Goal: Register for event/course

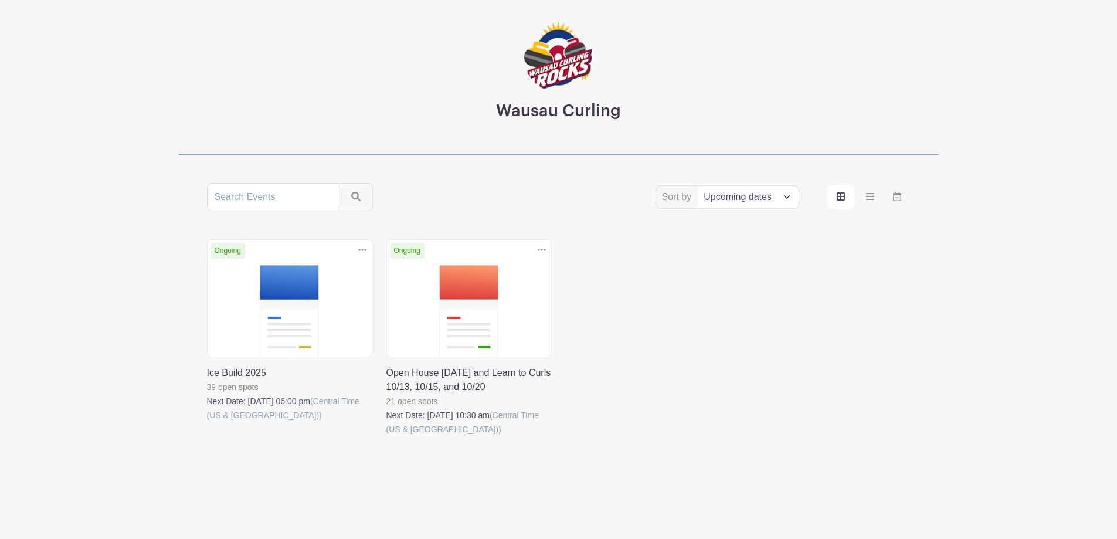
scroll to position [67, 0]
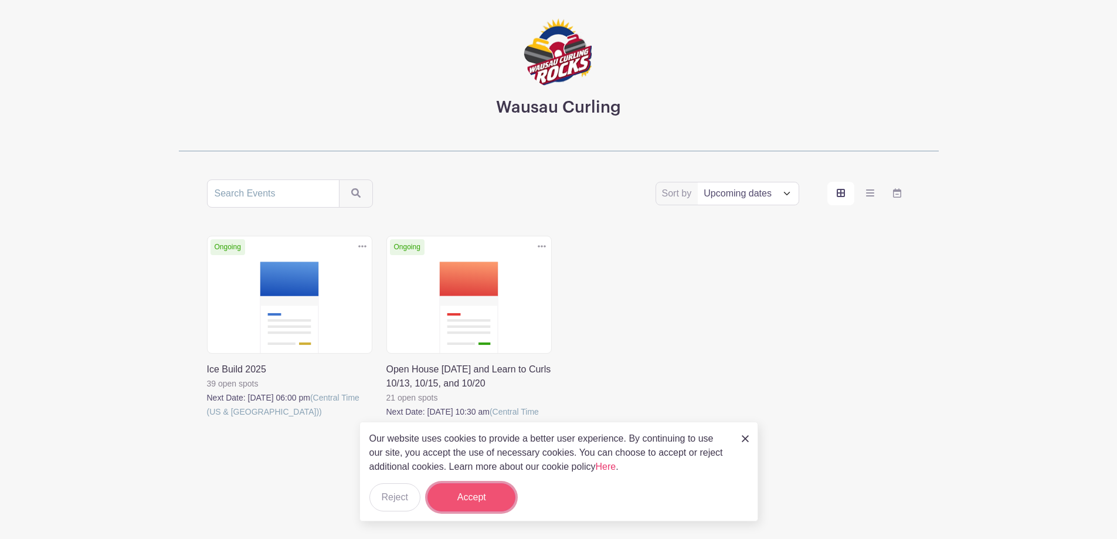
click at [491, 500] on button "Accept" at bounding box center [472, 497] width 88 height 28
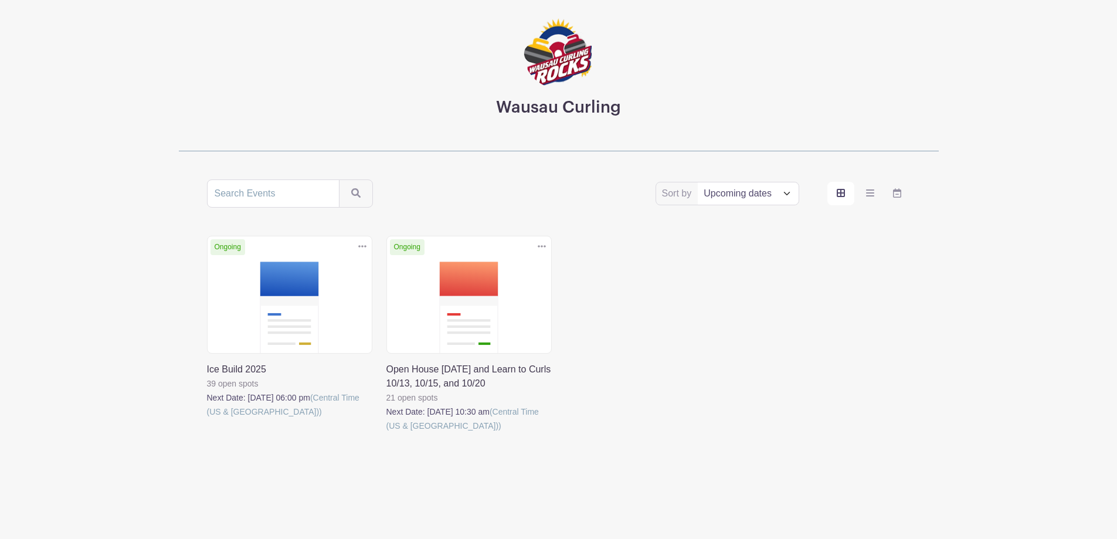
click at [386, 433] on link at bounding box center [386, 433] width 0 height 0
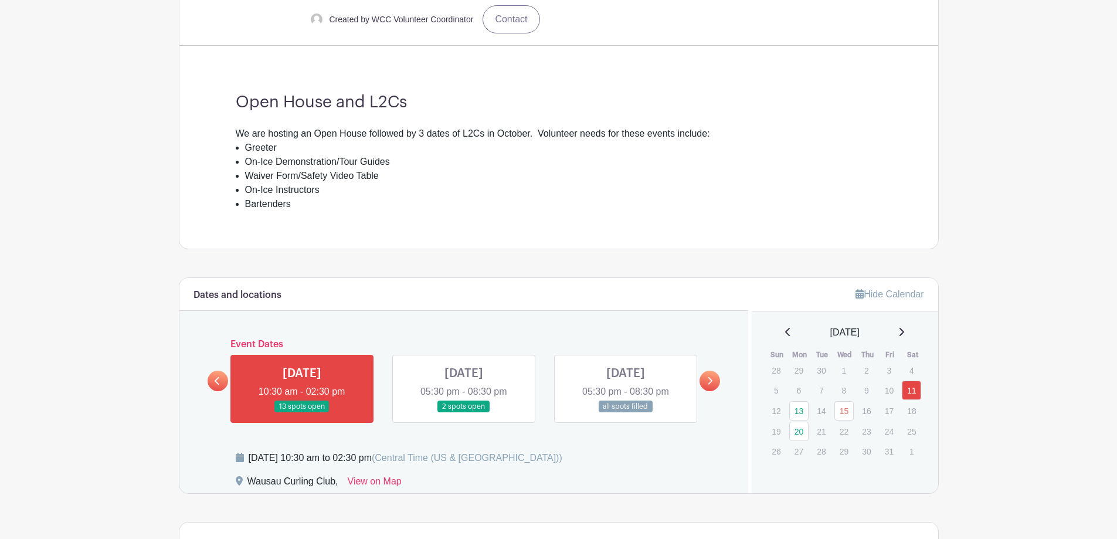
scroll to position [469, 0]
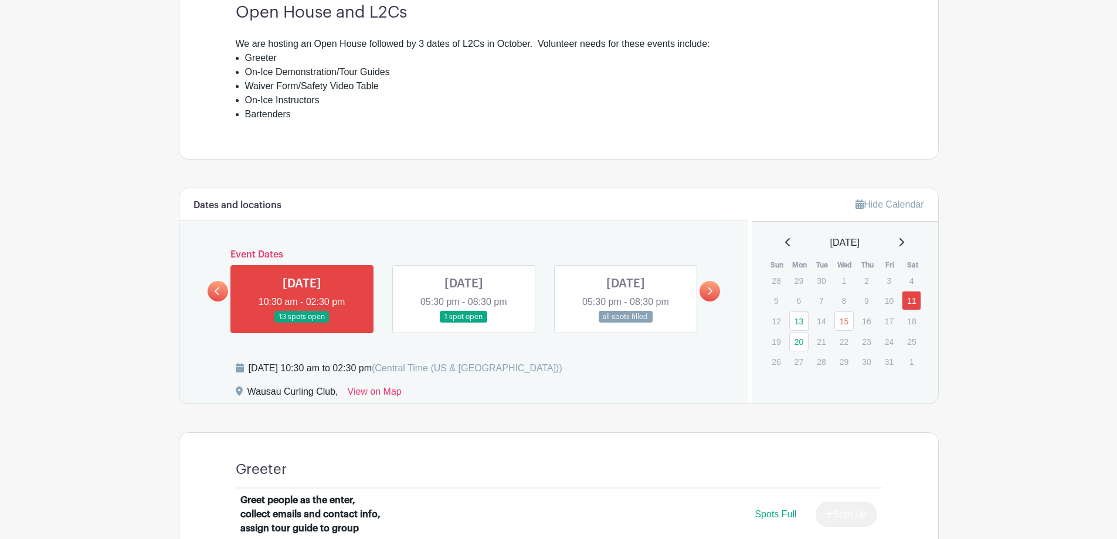
click at [302, 323] on link at bounding box center [302, 323] width 0 height 0
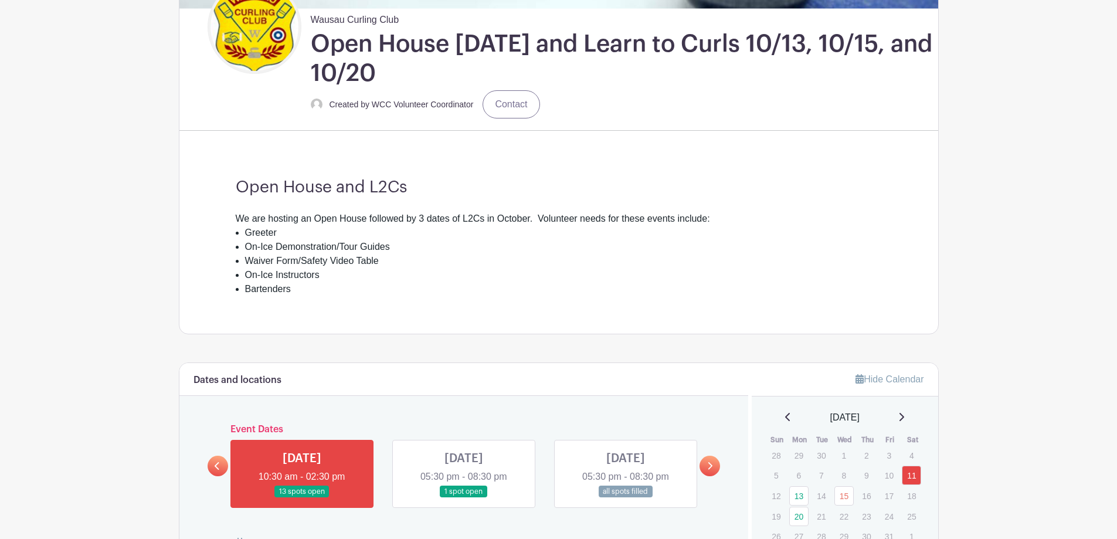
scroll to position [293, 0]
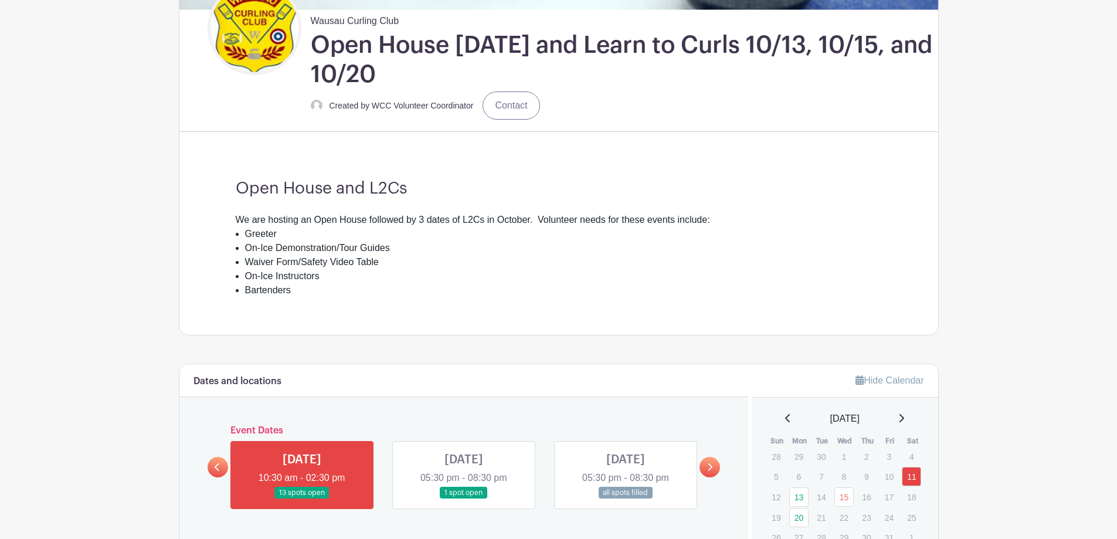
click at [302, 499] on link at bounding box center [302, 499] width 0 height 0
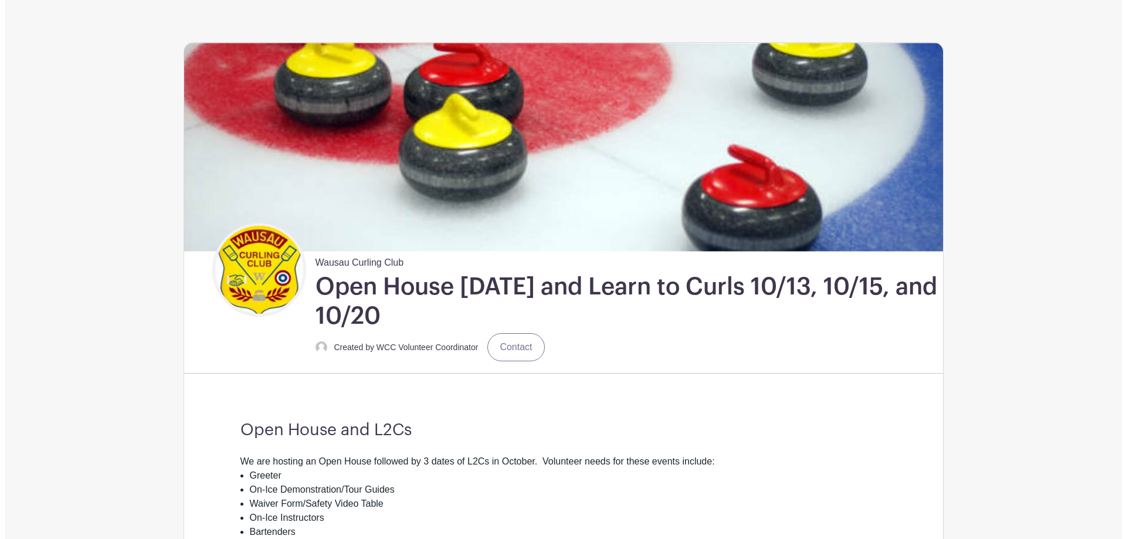
scroll to position [0, 0]
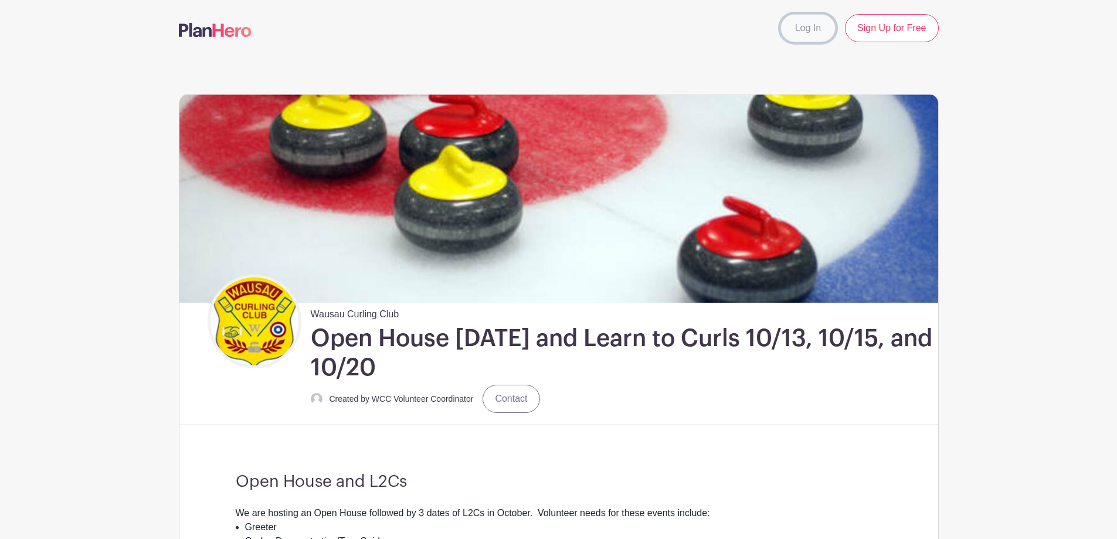
click at [809, 29] on link "Log In" at bounding box center [808, 28] width 55 height 28
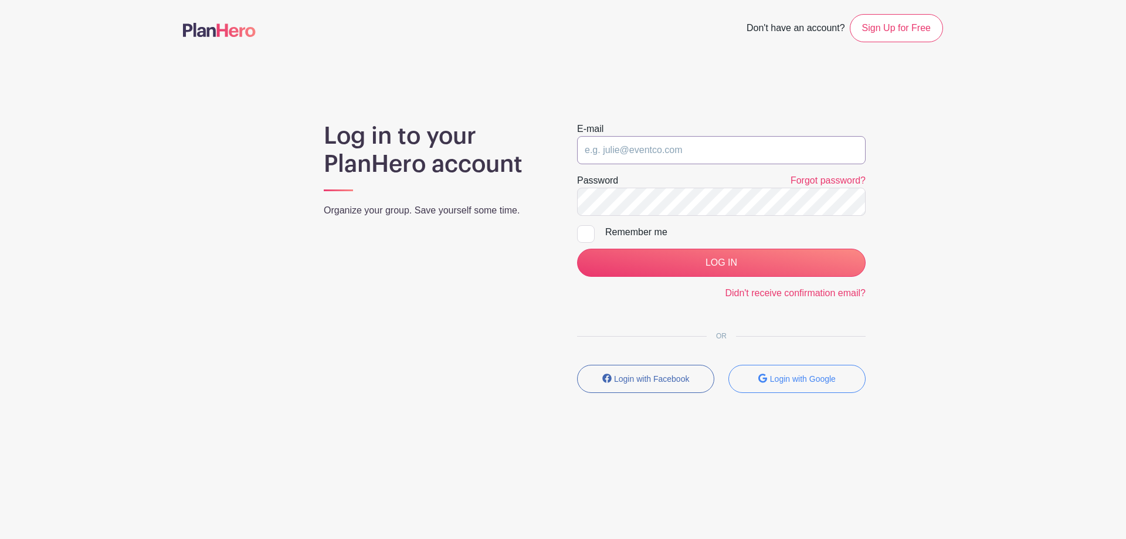
type input "[EMAIL_ADDRESS][DOMAIN_NAME]"
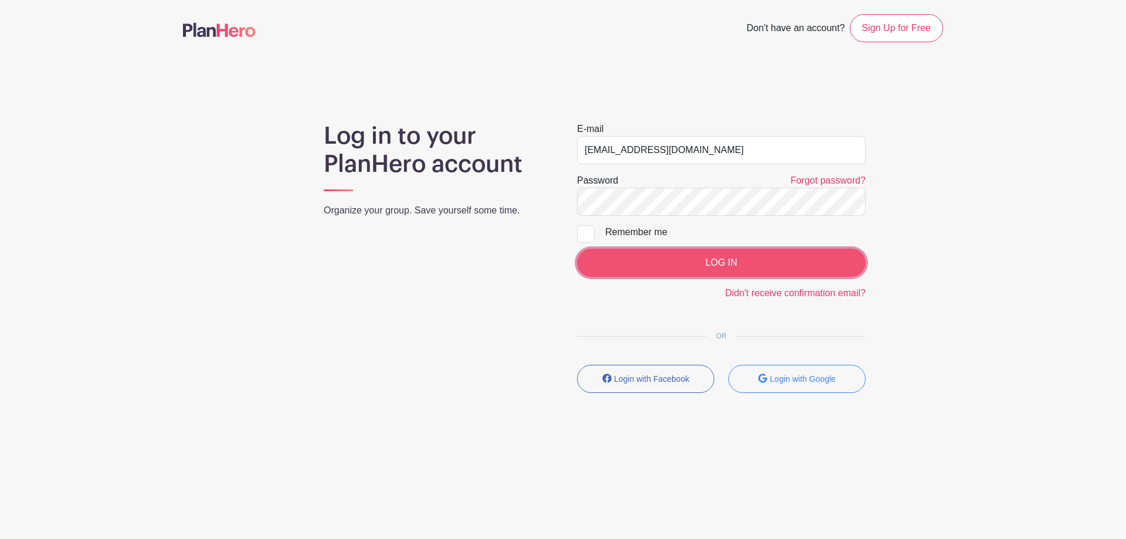
click at [671, 262] on input "LOG IN" at bounding box center [721, 263] width 289 height 28
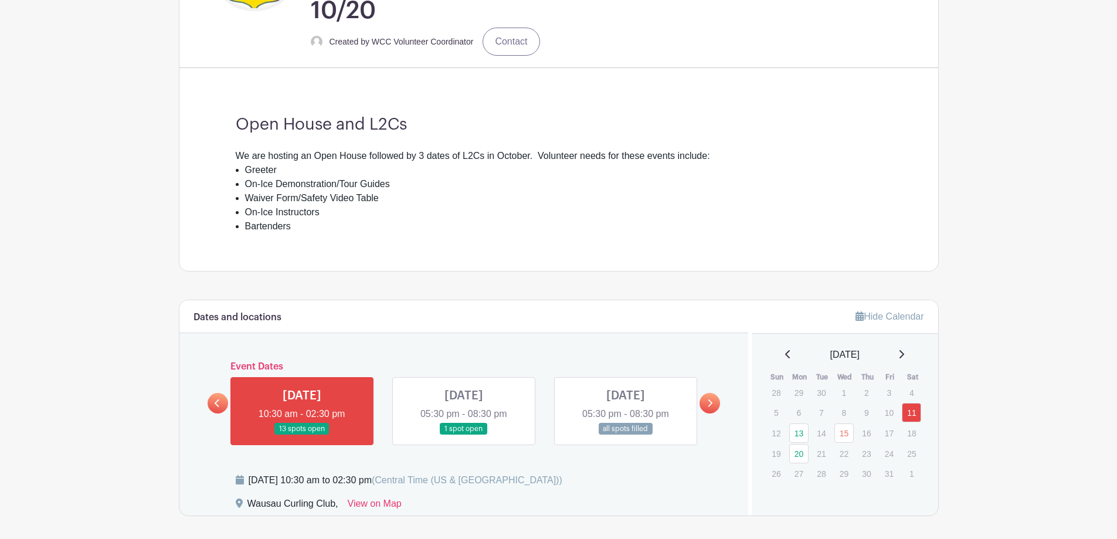
scroll to position [352, 0]
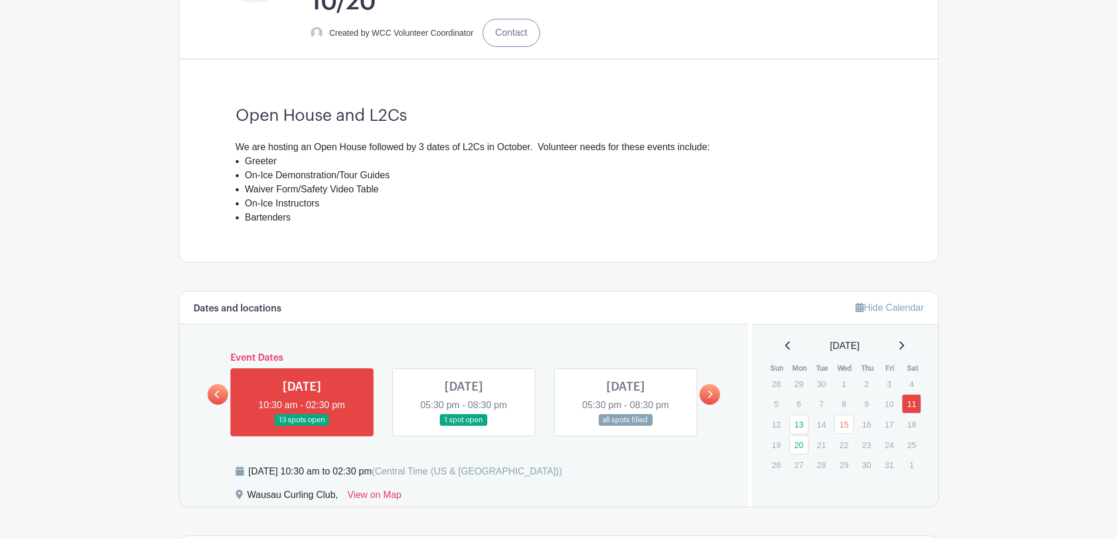
click at [302, 426] on link at bounding box center [302, 426] width 0 height 0
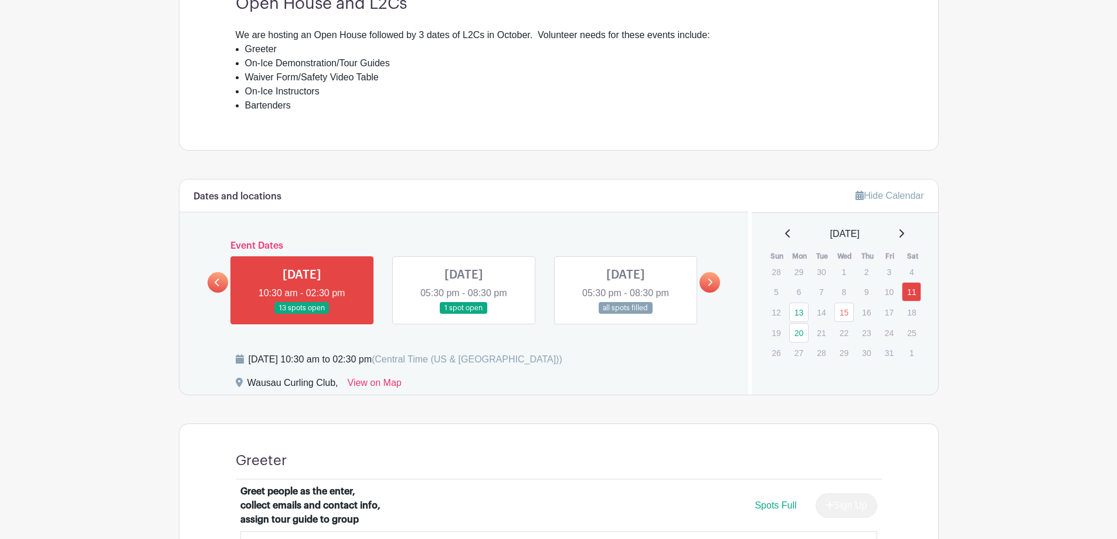
scroll to position [411, 0]
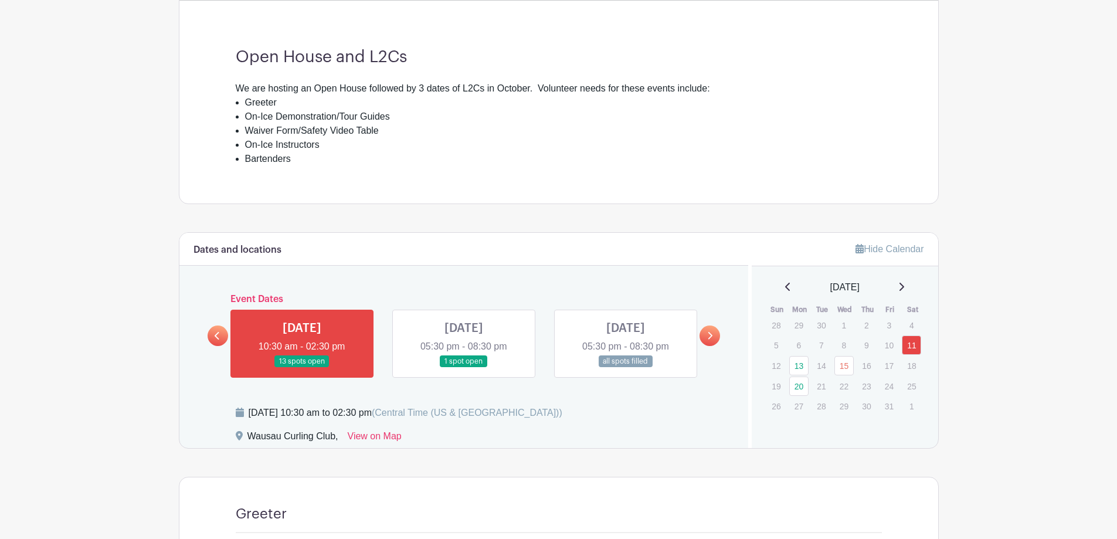
click at [302, 368] on link at bounding box center [302, 368] width 0 height 0
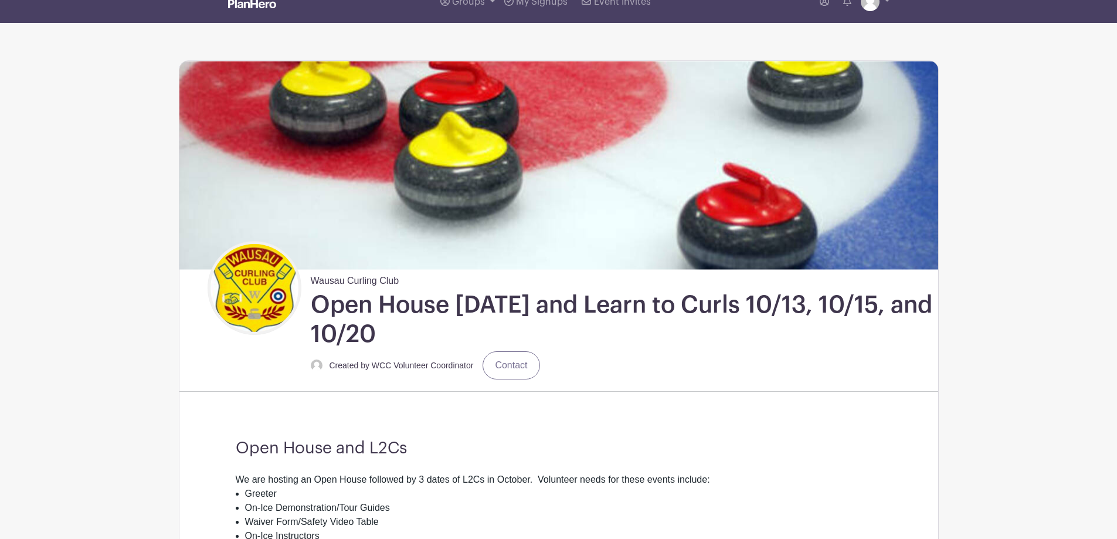
scroll to position [0, 0]
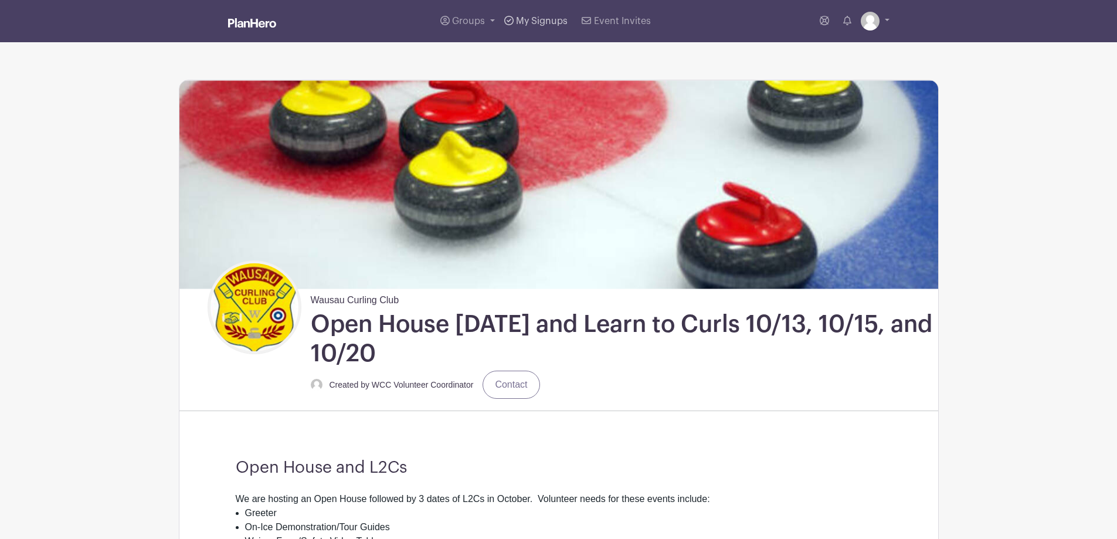
click at [552, 21] on span "My Signups" at bounding box center [542, 20] width 52 height 9
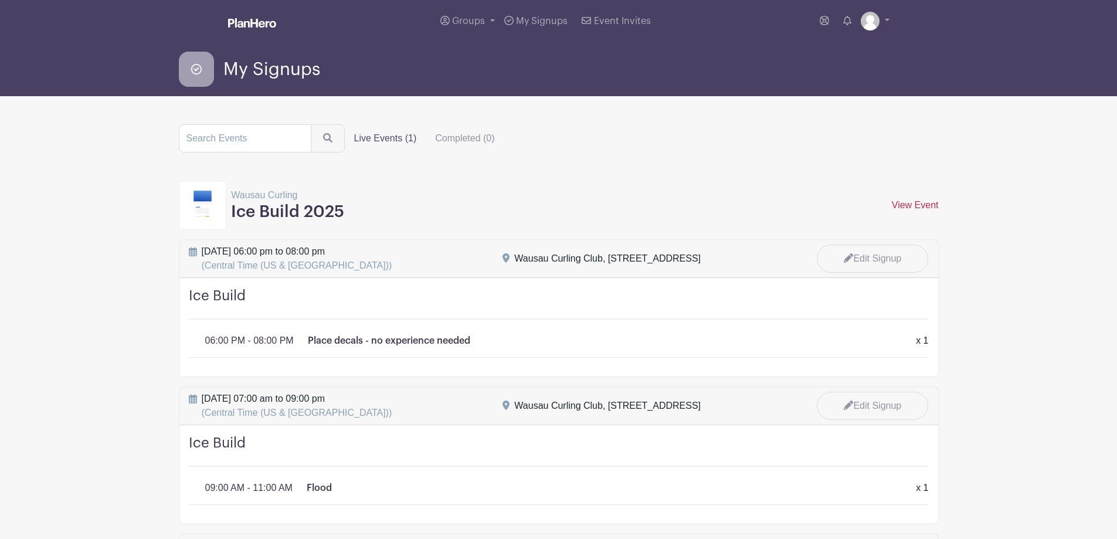
click at [906, 207] on link "View Event" at bounding box center [915, 205] width 47 height 10
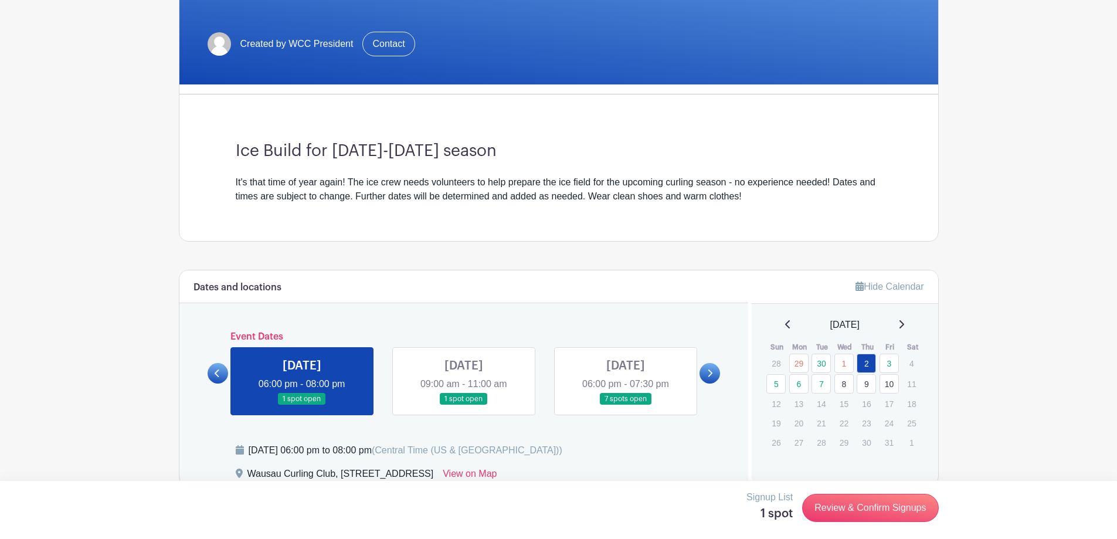
scroll to position [235, 0]
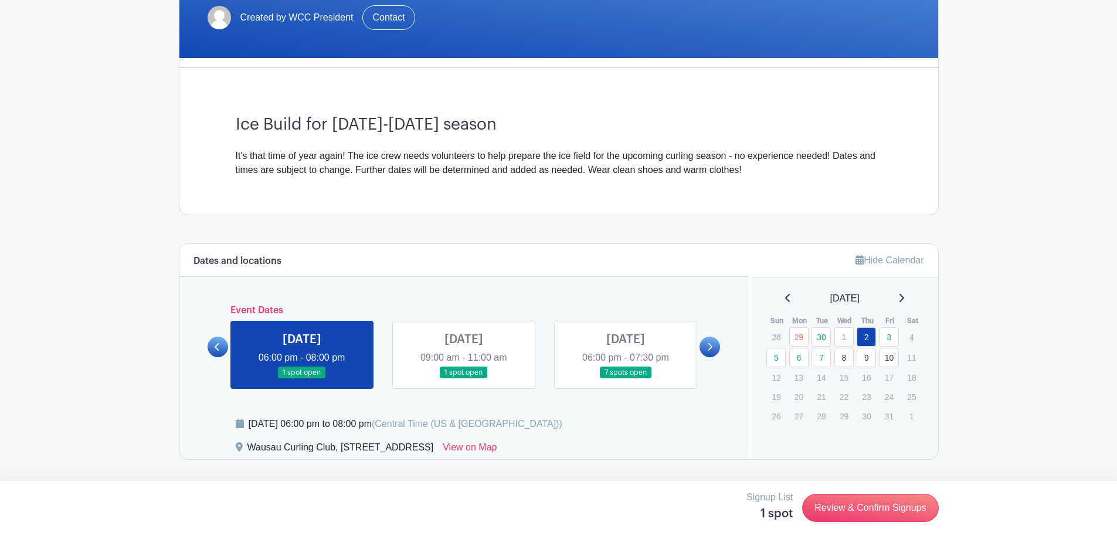
click at [464, 379] on link at bounding box center [464, 379] width 0 height 0
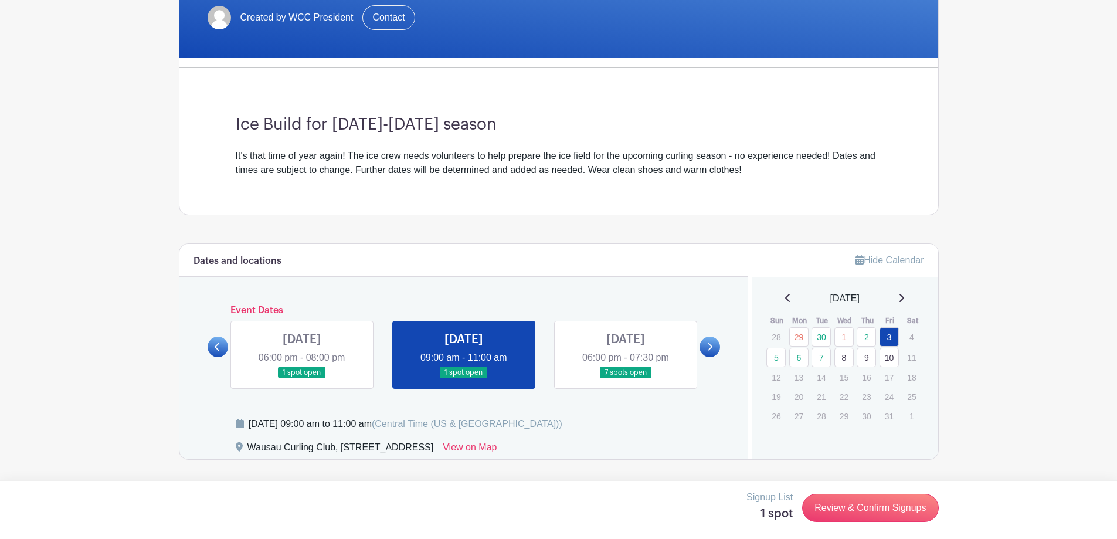
click at [302, 379] on link at bounding box center [302, 379] width 0 height 0
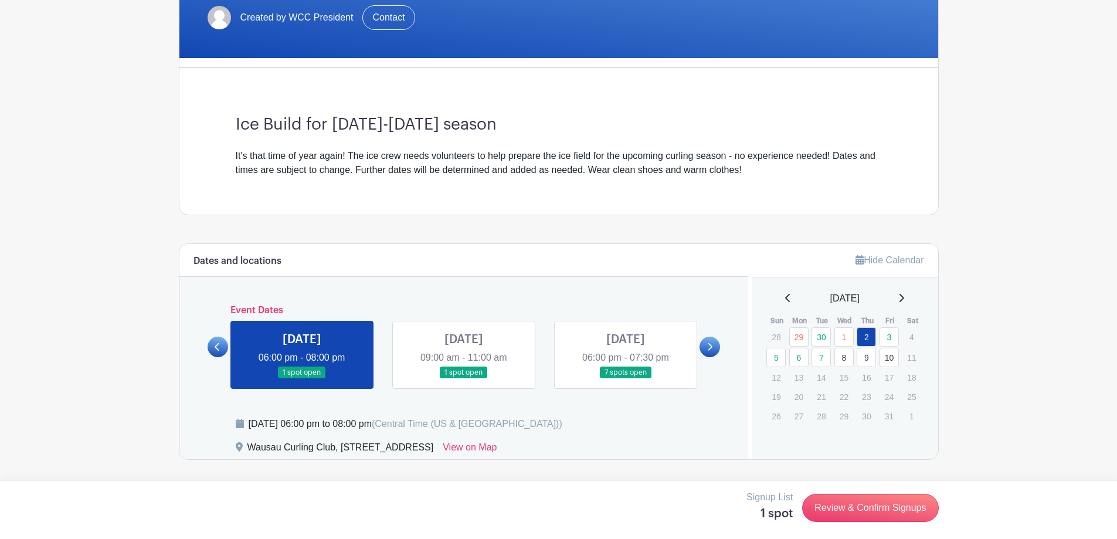
click at [464, 379] on link at bounding box center [464, 379] width 0 height 0
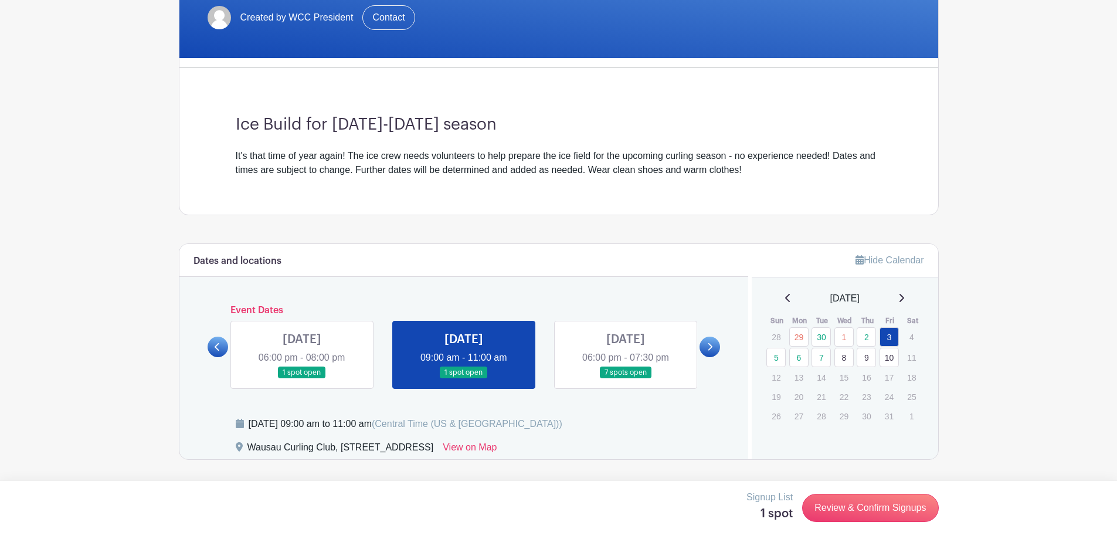
click at [464, 379] on link at bounding box center [464, 379] width 0 height 0
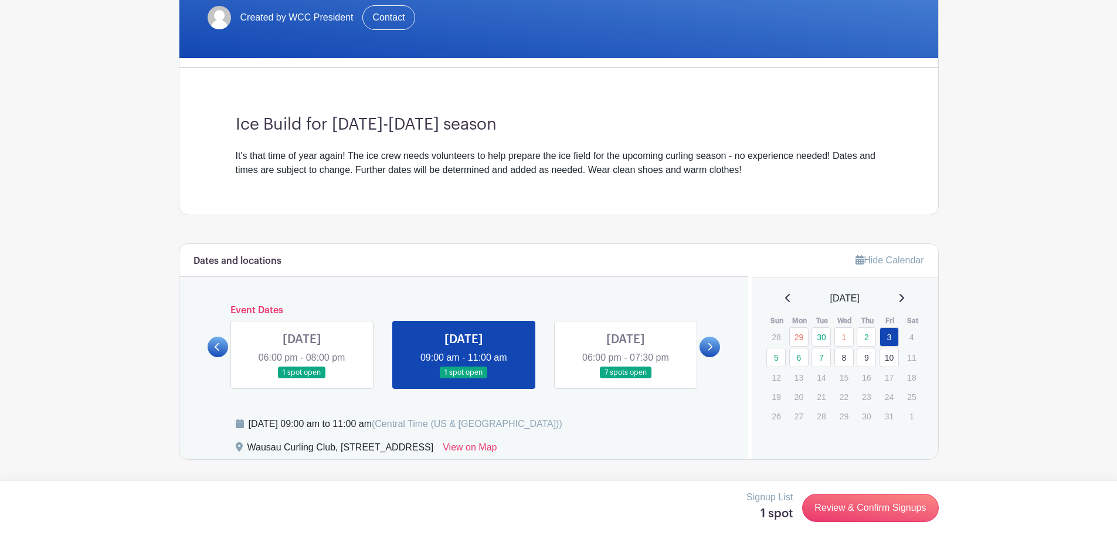
click at [464, 379] on link at bounding box center [464, 379] width 0 height 0
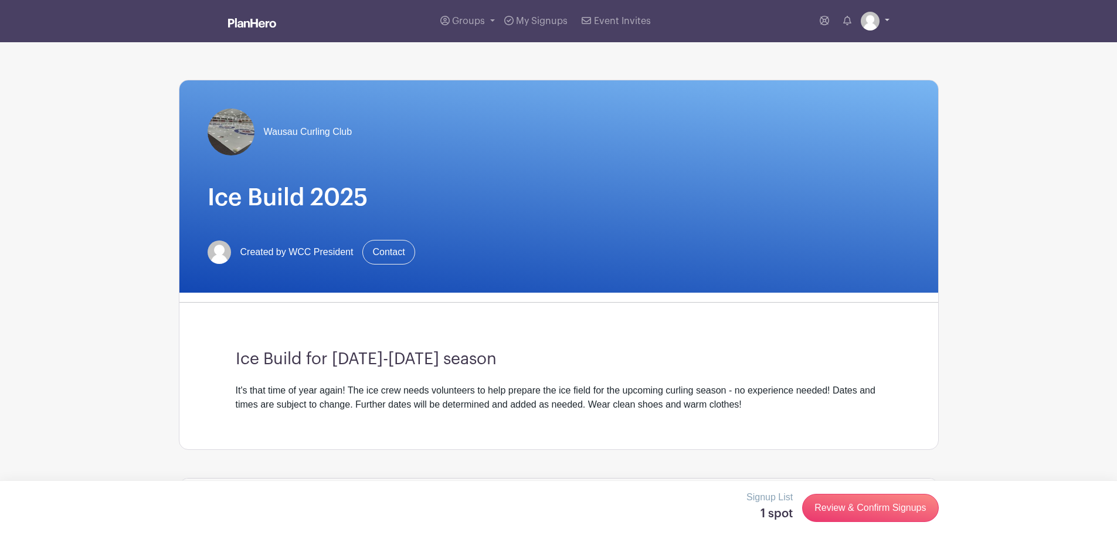
click at [870, 24] on img at bounding box center [870, 21] width 19 height 19
click at [840, 210] on h1 "Ice Build 2025" at bounding box center [559, 198] width 703 height 28
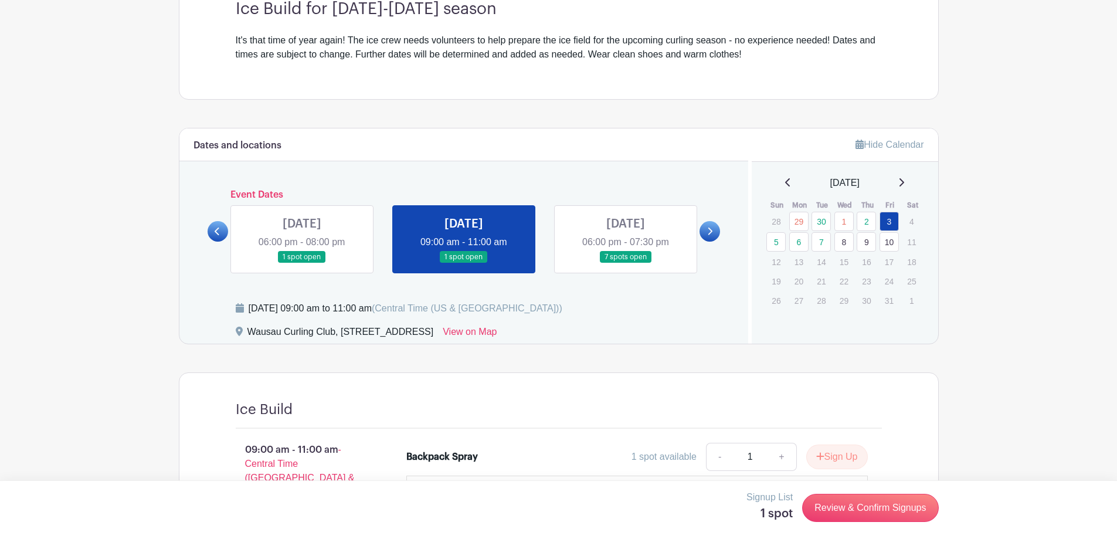
scroll to position [352, 0]
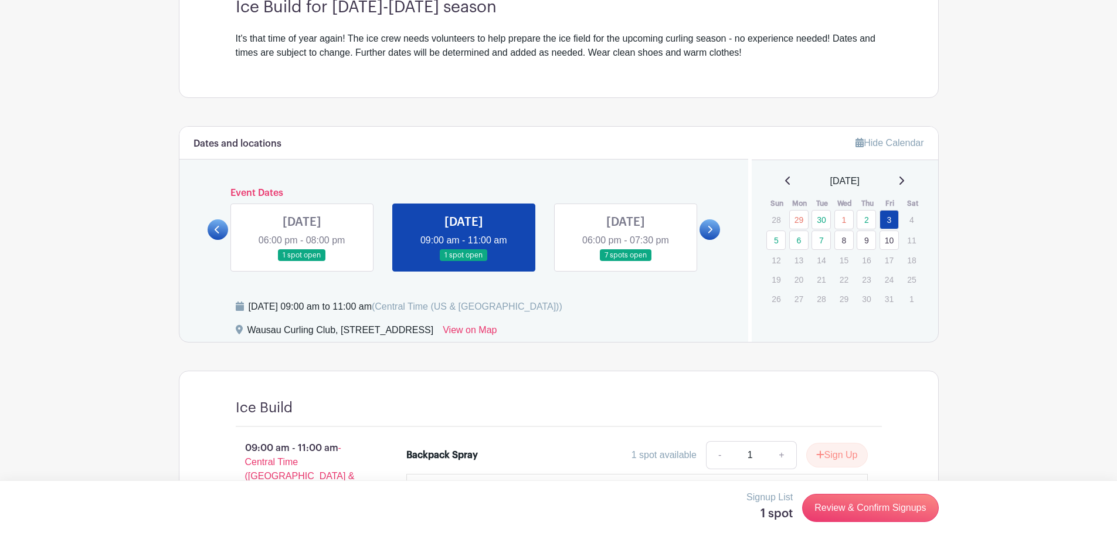
click at [464, 262] on link at bounding box center [464, 262] width 0 height 0
click at [626, 262] on link at bounding box center [626, 262] width 0 height 0
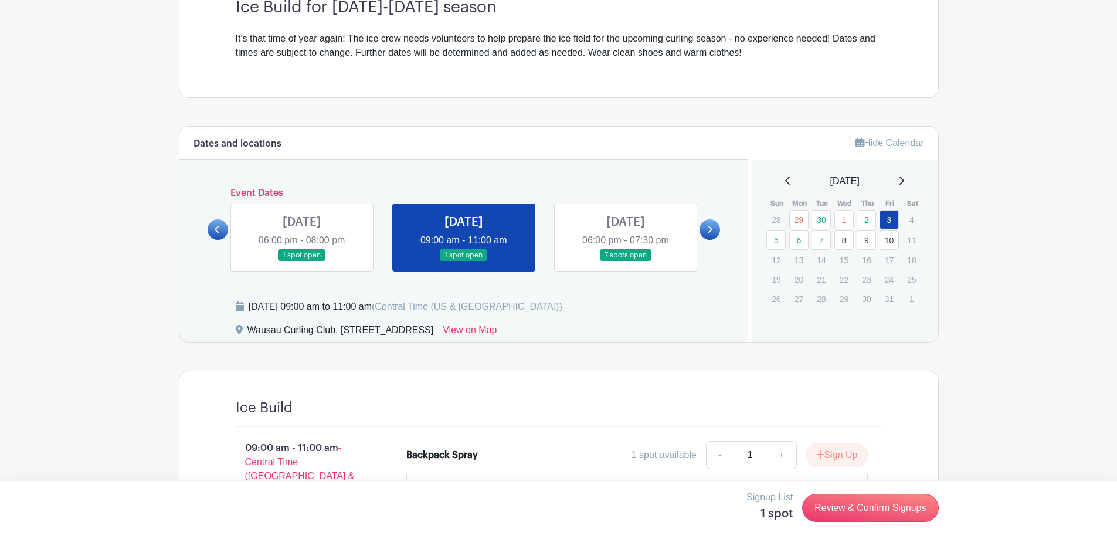
click at [626, 262] on link at bounding box center [626, 262] width 0 height 0
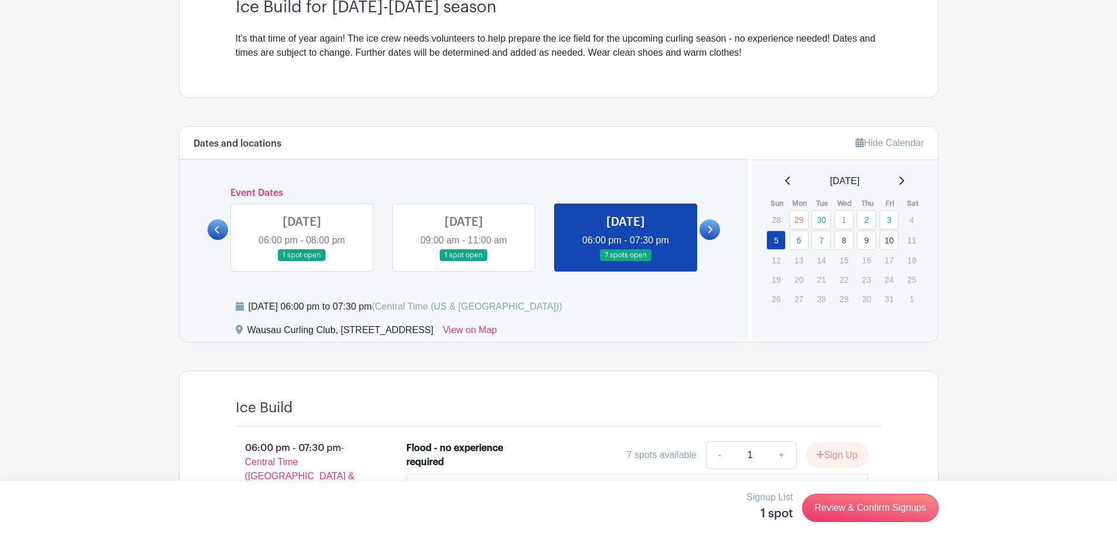
click at [464, 262] on link at bounding box center [464, 262] width 0 height 0
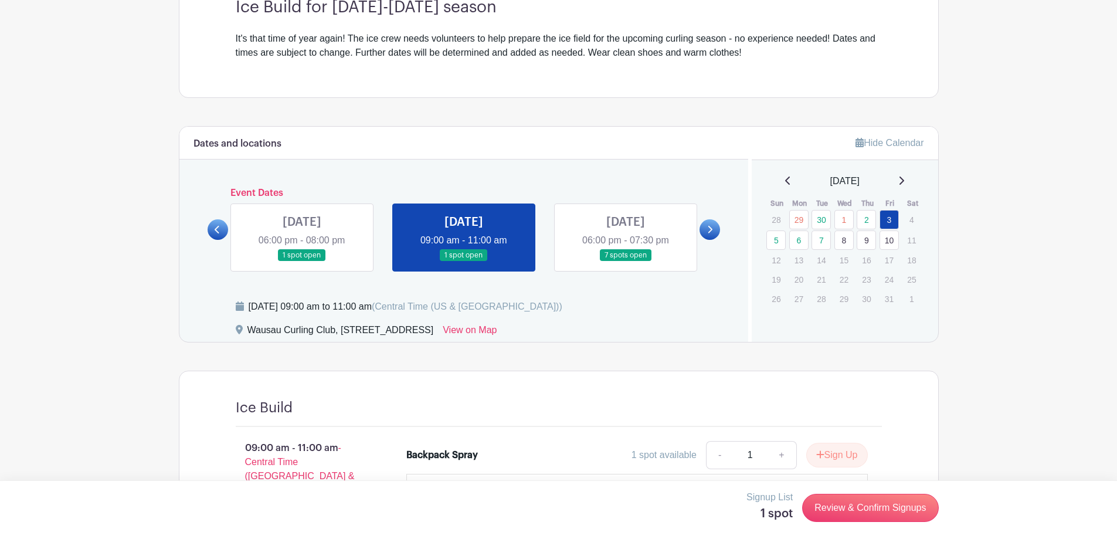
click at [464, 262] on link at bounding box center [464, 262] width 0 height 0
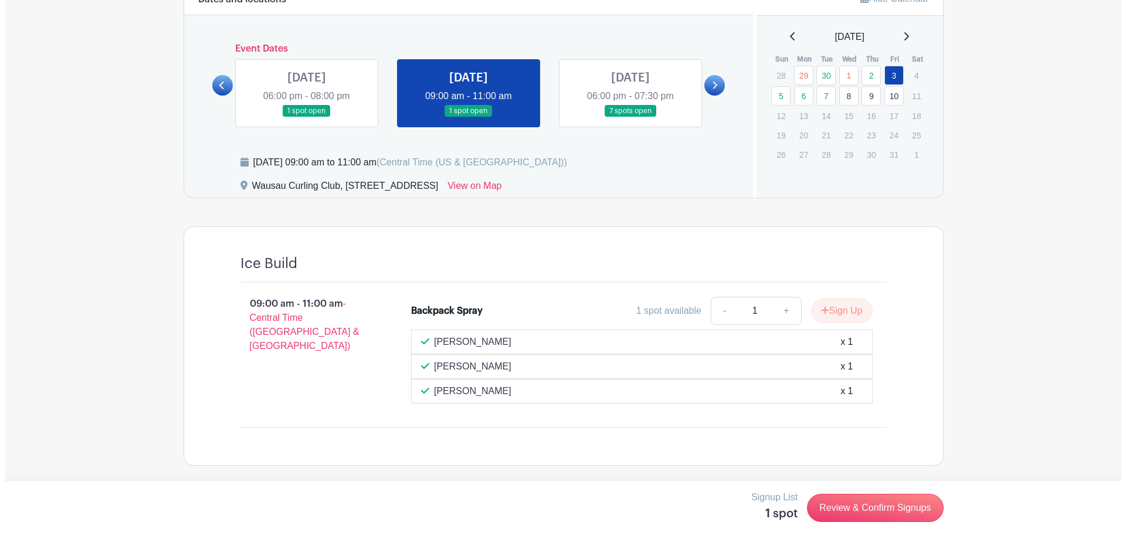
scroll to position [496, 0]
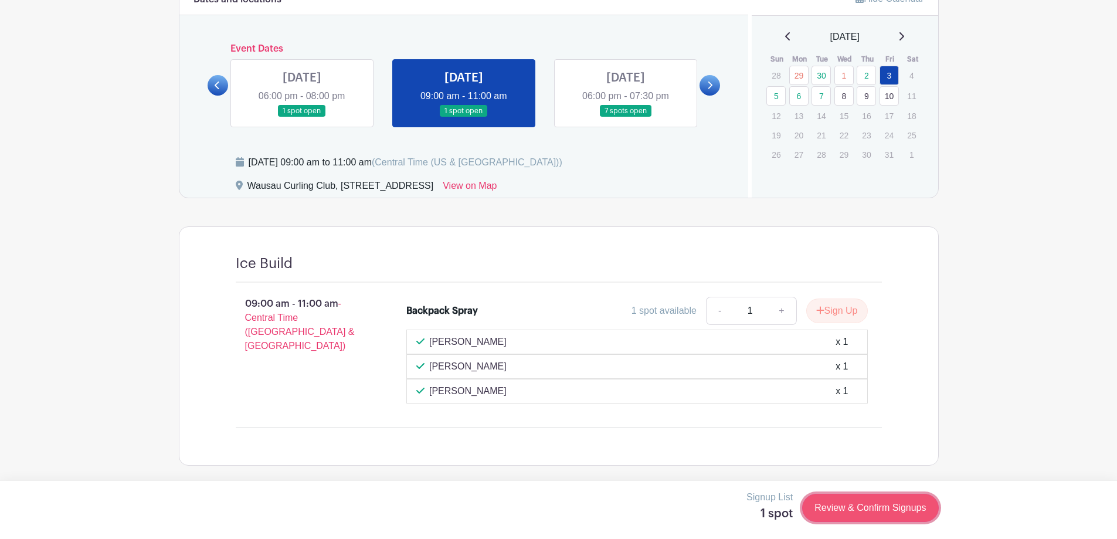
click at [827, 503] on link "Review & Confirm Signups" at bounding box center [870, 508] width 136 height 28
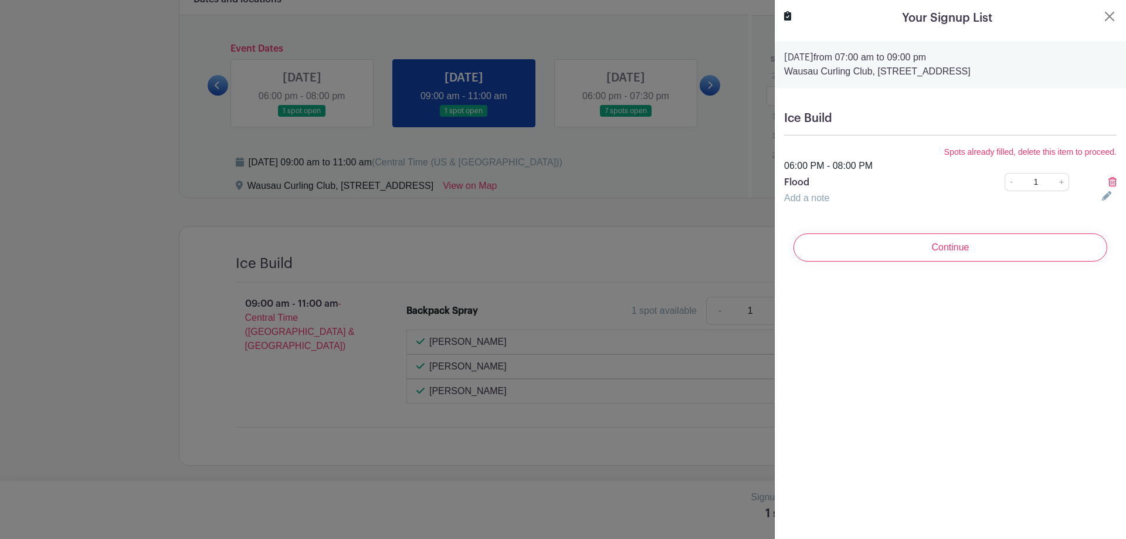
click at [865, 125] on h5 "Ice Build" at bounding box center [950, 118] width 333 height 14
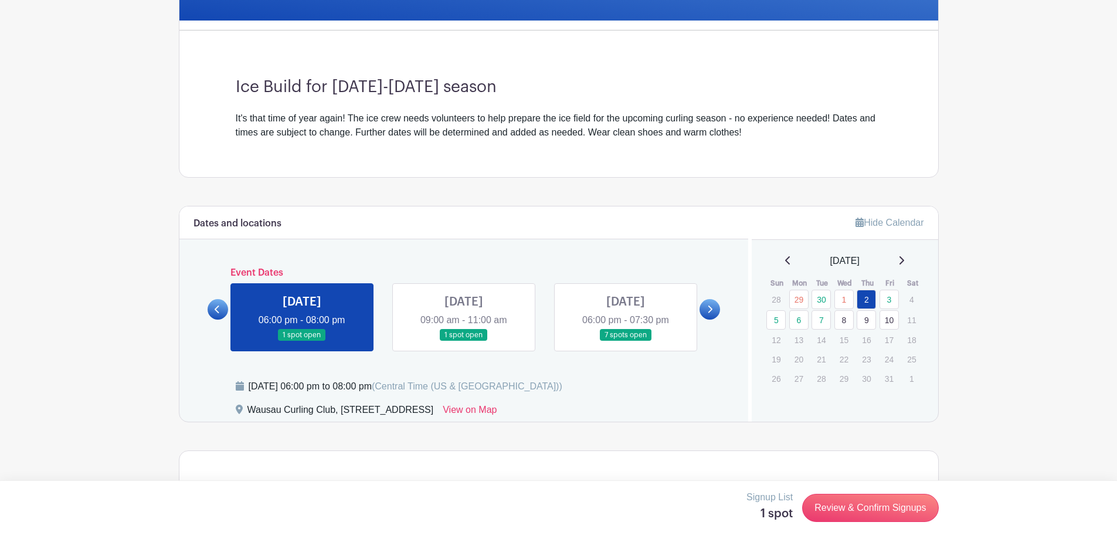
scroll to position [293, 0]
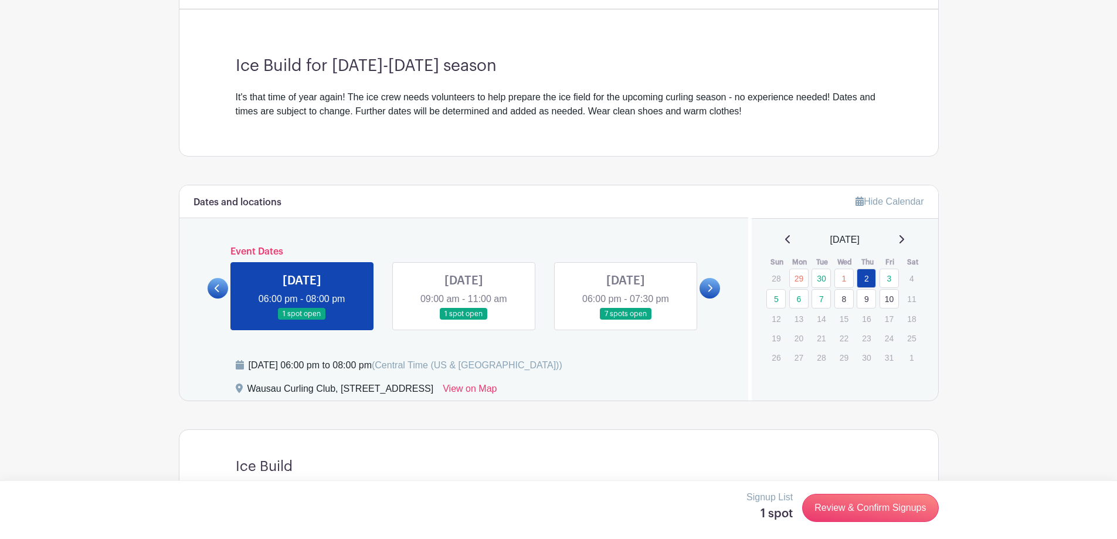
click at [464, 320] on link at bounding box center [464, 320] width 0 height 0
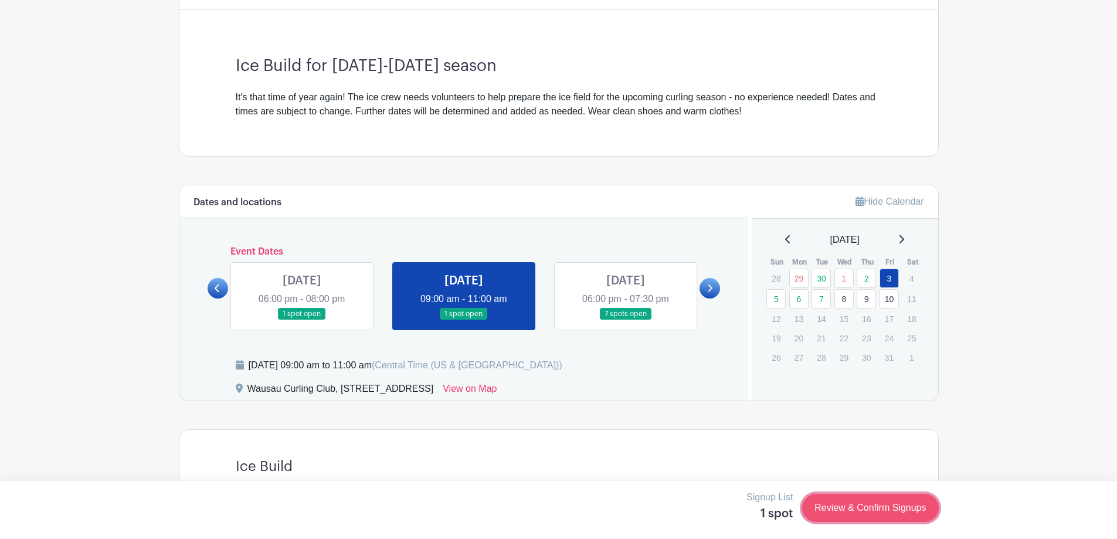
click at [881, 507] on link "Review & Confirm Signups" at bounding box center [870, 508] width 136 height 28
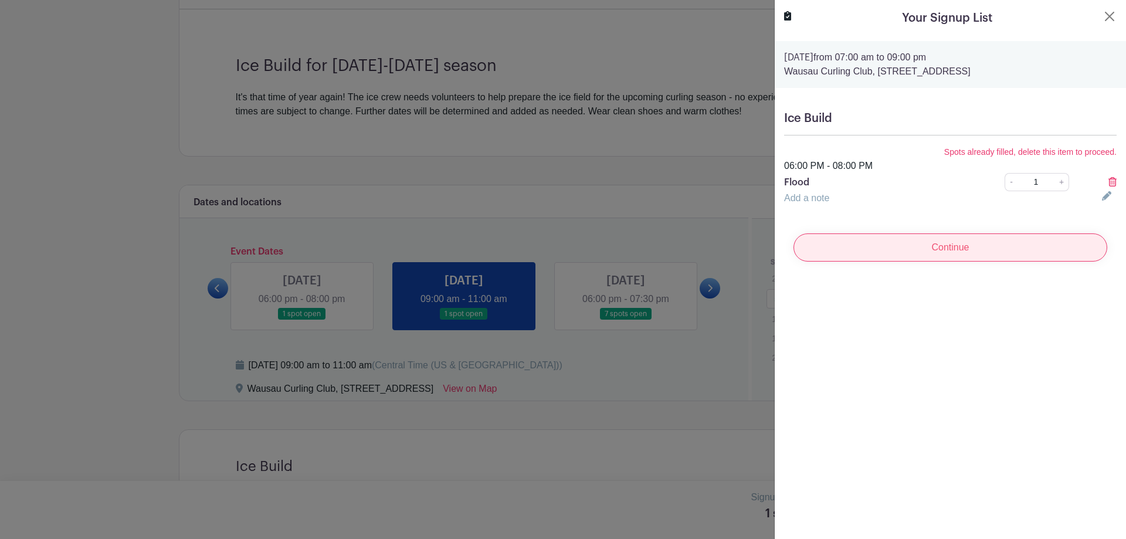
click at [920, 243] on input "Continue" at bounding box center [951, 247] width 314 height 28
click at [884, 115] on h5 "Ice Build" at bounding box center [950, 118] width 333 height 14
click at [1108, 182] on icon at bounding box center [1112, 181] width 8 height 9
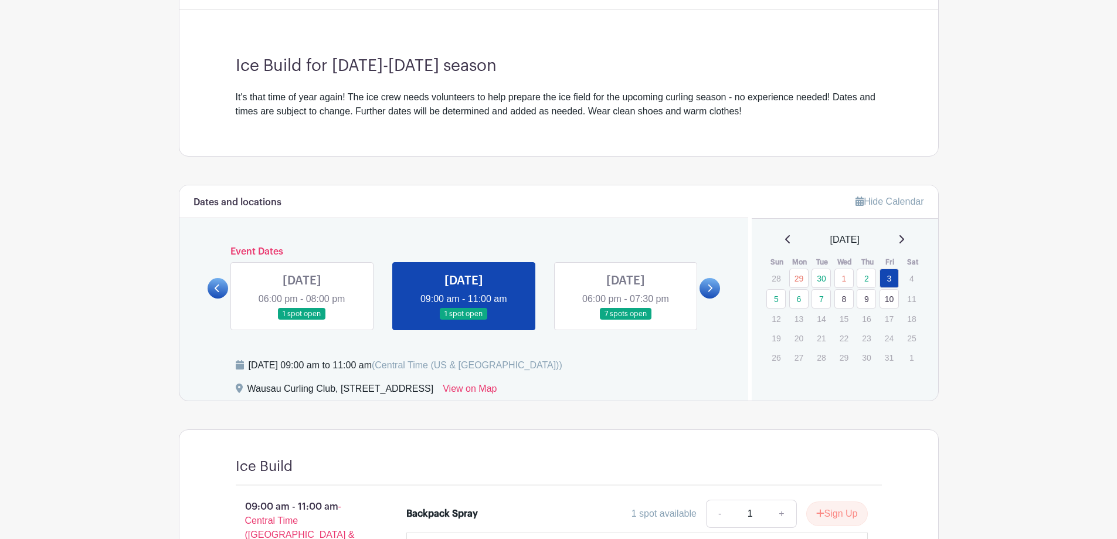
click at [626, 320] on link at bounding box center [626, 320] width 0 height 0
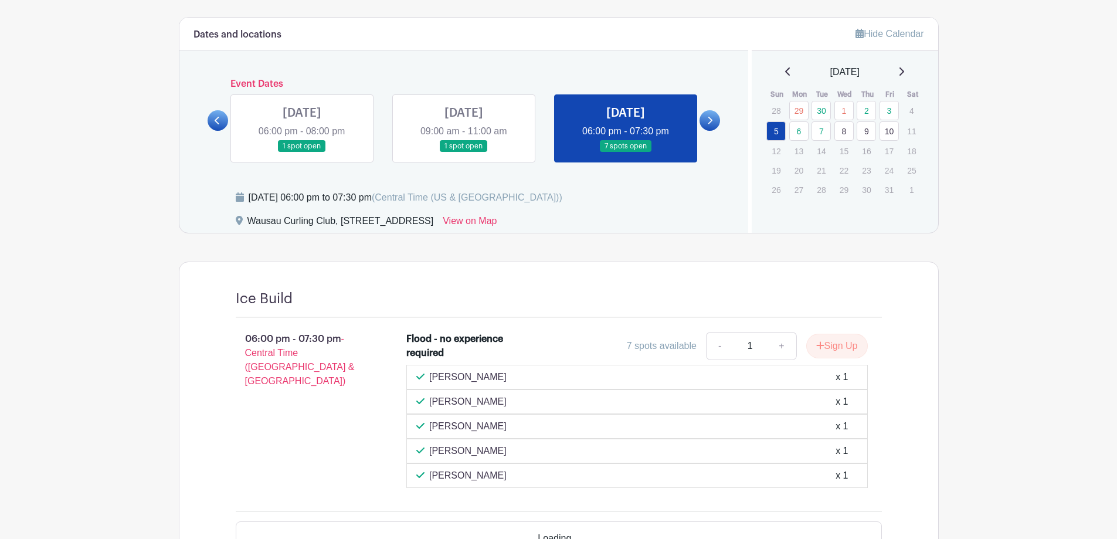
scroll to position [469, 0]
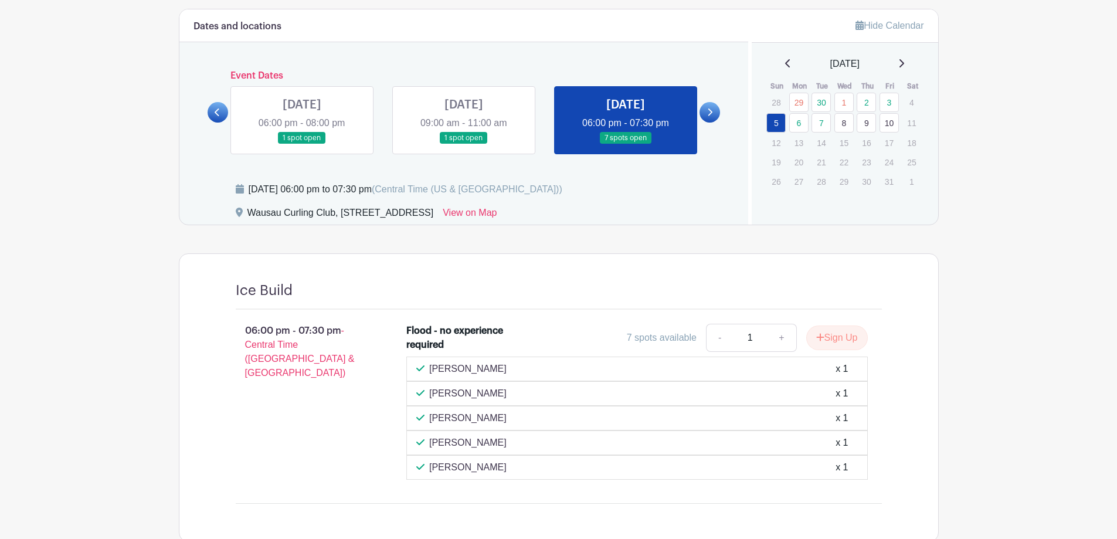
click at [626, 144] on link at bounding box center [626, 144] width 0 height 0
click at [830, 345] on button "Sign Up" at bounding box center [837, 337] width 62 height 25
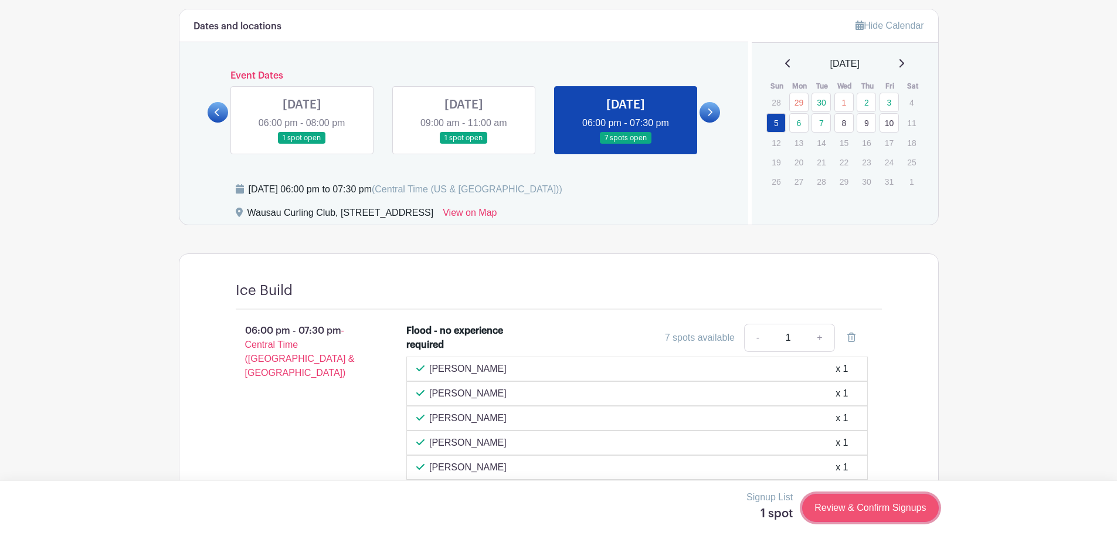
click at [882, 507] on link "Review & Confirm Signups" at bounding box center [870, 508] width 136 height 28
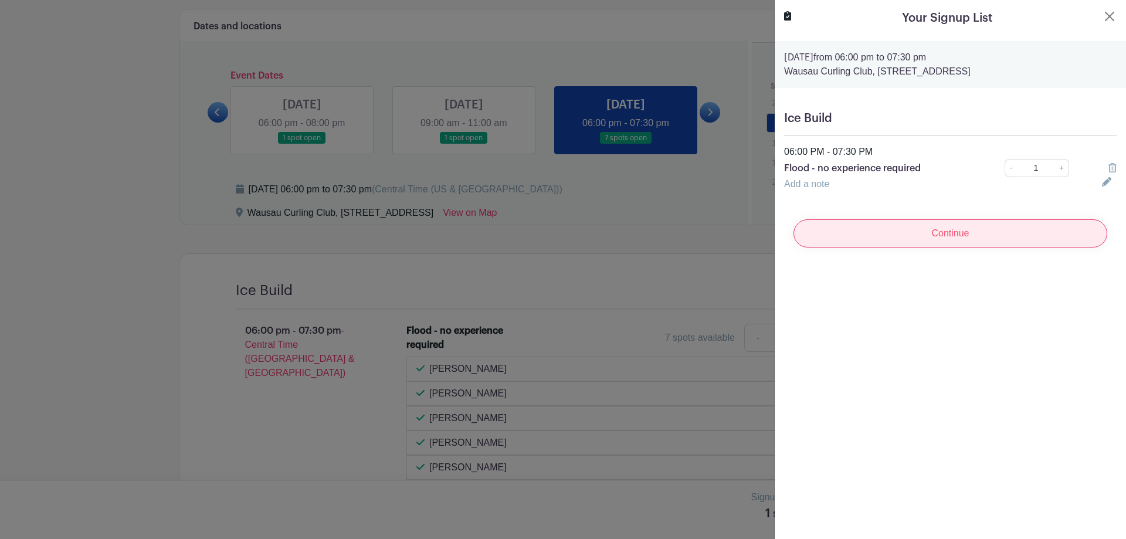
click at [858, 225] on input "Continue" at bounding box center [951, 233] width 314 height 28
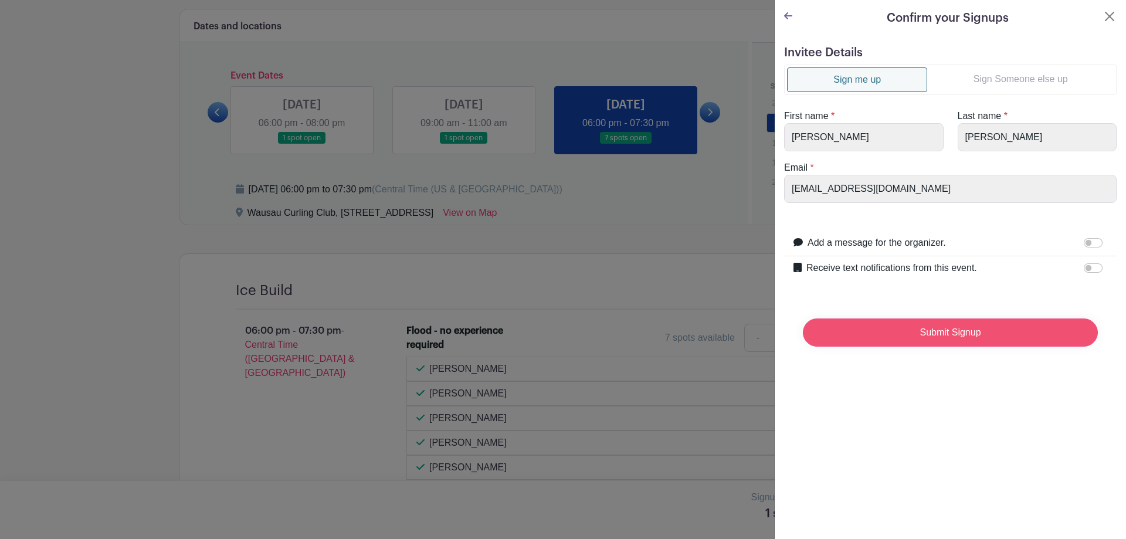
click at [903, 337] on input "Submit Signup" at bounding box center [950, 332] width 295 height 28
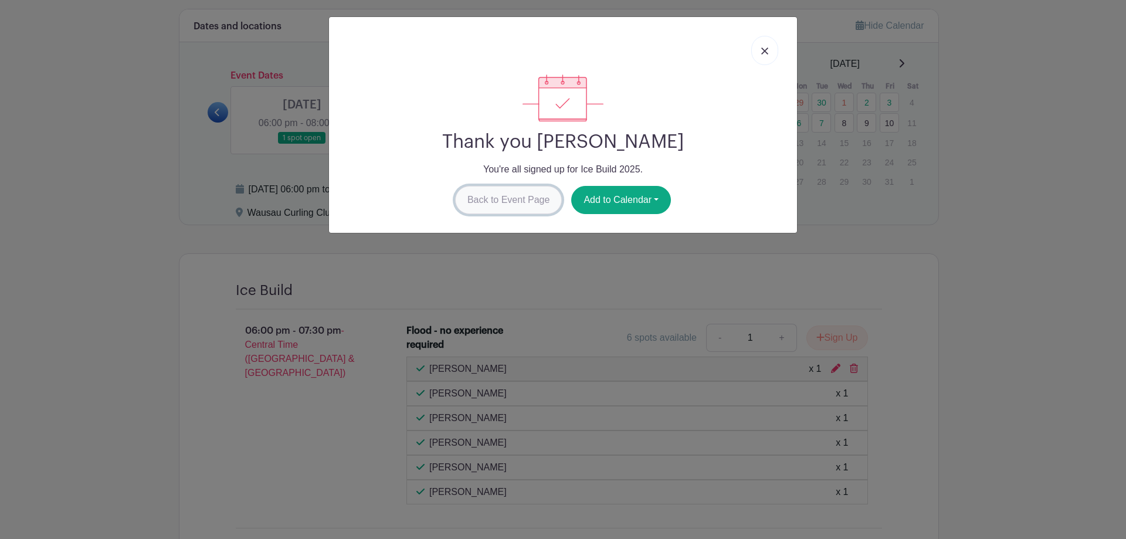
click at [467, 199] on link "Back to Event Page" at bounding box center [508, 200] width 107 height 28
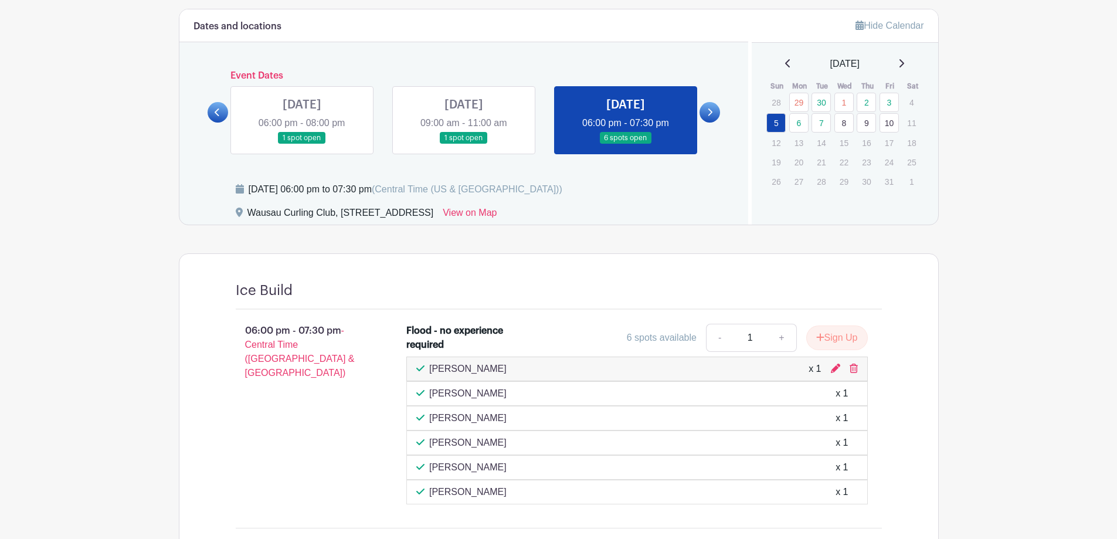
click at [713, 116] on icon at bounding box center [709, 112] width 5 height 9
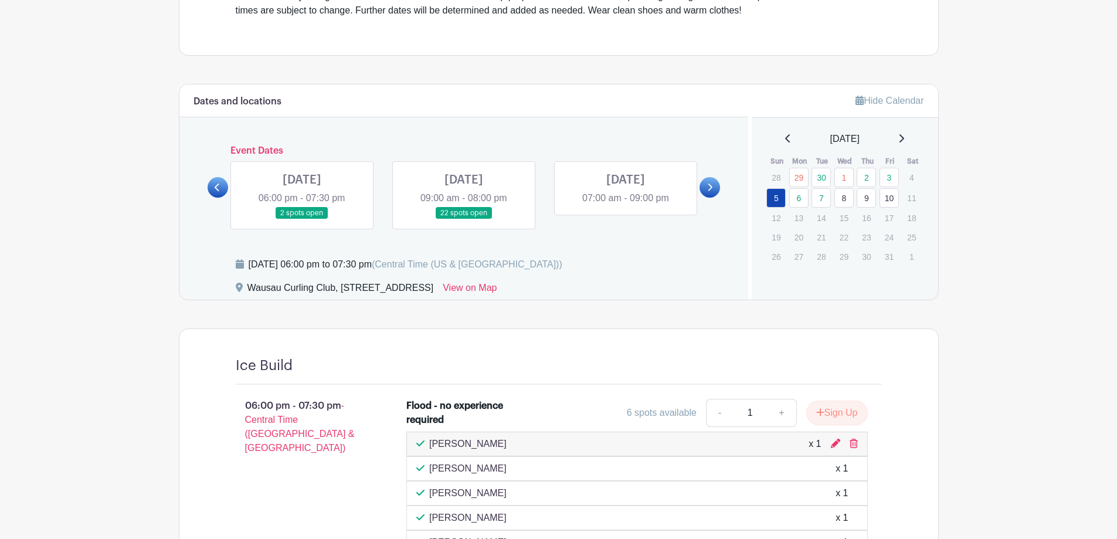
scroll to position [453, 0]
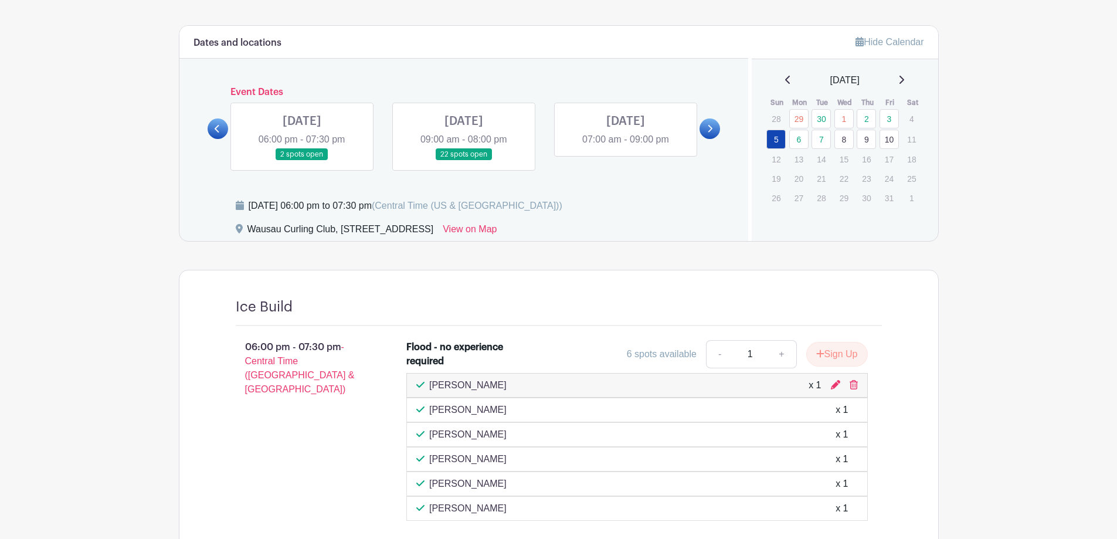
click at [464, 161] on link at bounding box center [464, 161] width 0 height 0
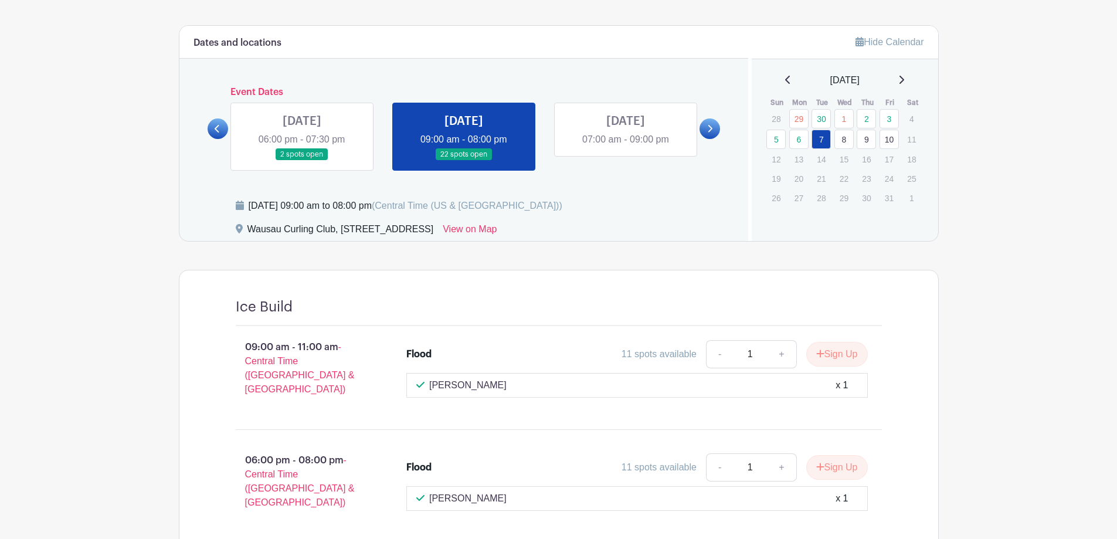
click at [464, 161] on link at bounding box center [464, 161] width 0 height 0
click at [836, 459] on button "Sign Up" at bounding box center [837, 467] width 62 height 25
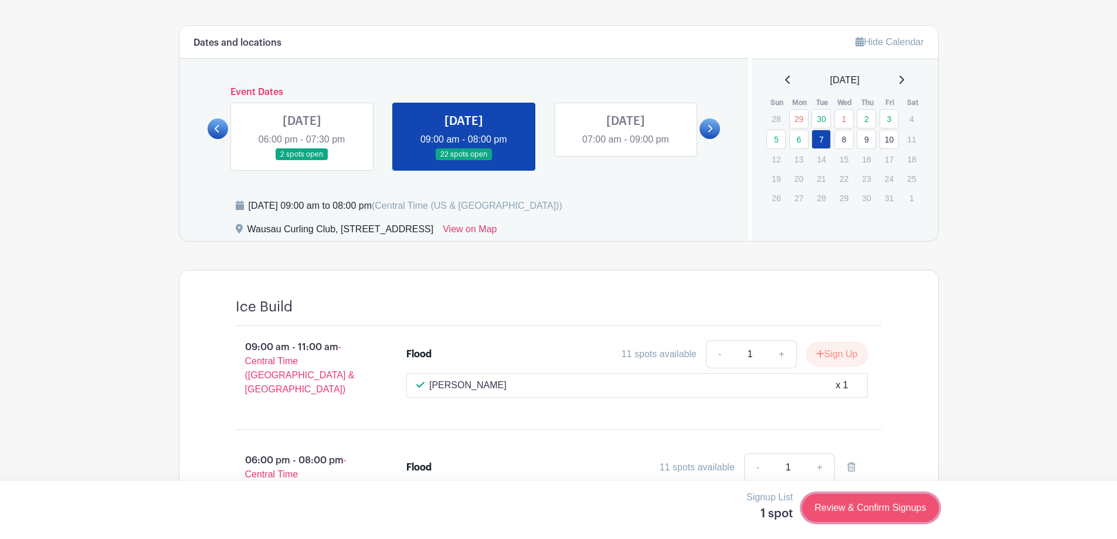
click at [873, 506] on link "Review & Confirm Signups" at bounding box center [870, 508] width 136 height 28
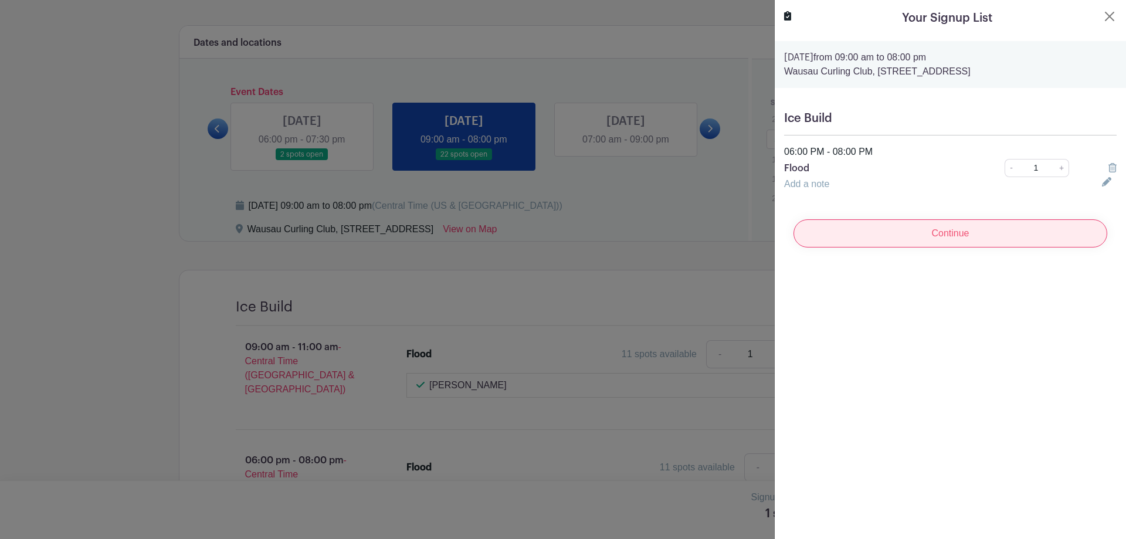
click at [857, 235] on input "Continue" at bounding box center [951, 233] width 314 height 28
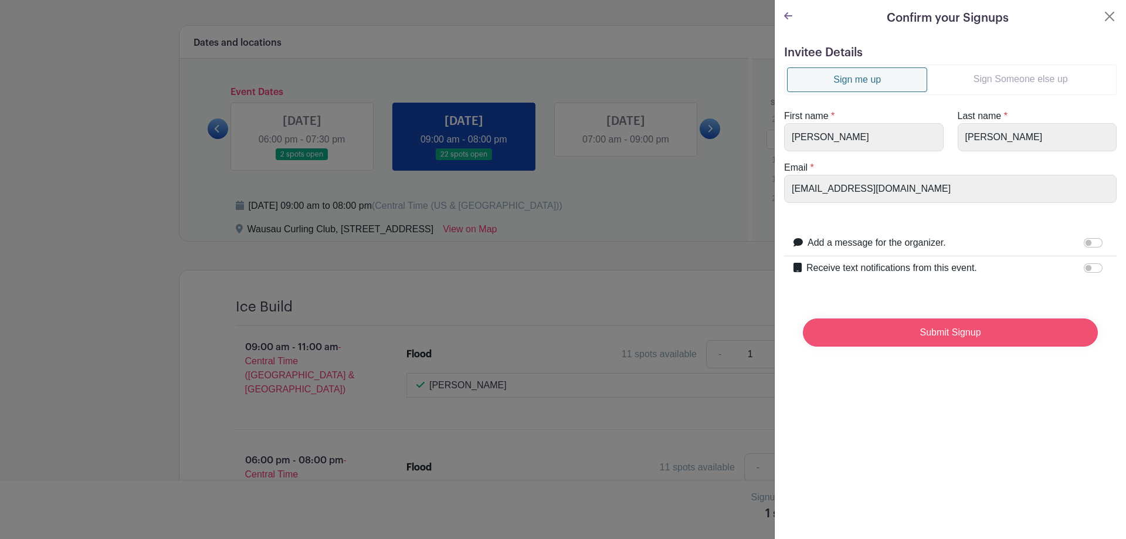
click at [880, 335] on input "Submit Signup" at bounding box center [950, 332] width 295 height 28
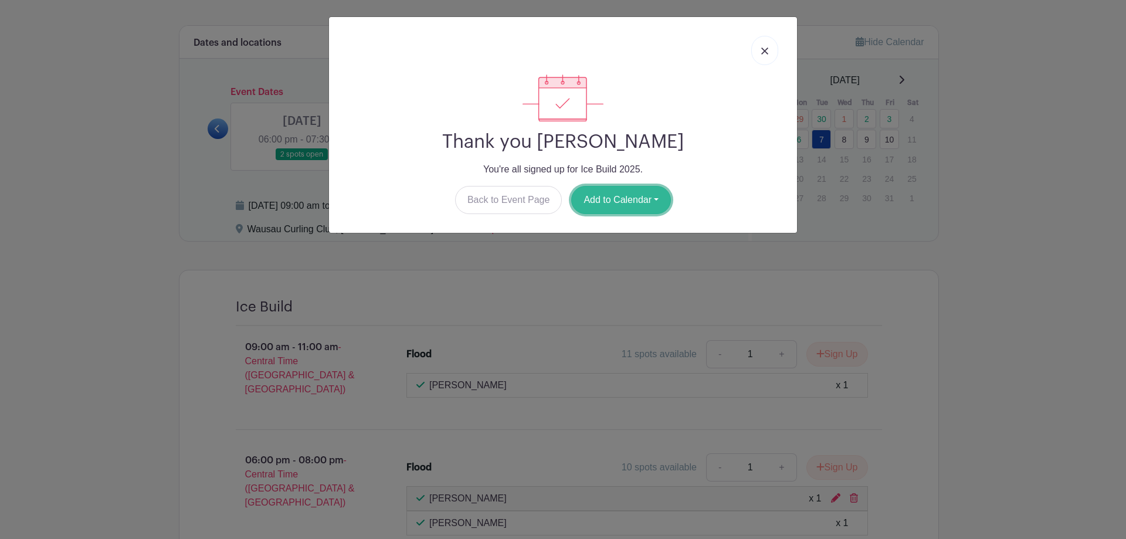
click at [631, 194] on button "Add to Calendar" at bounding box center [621, 200] width 100 height 28
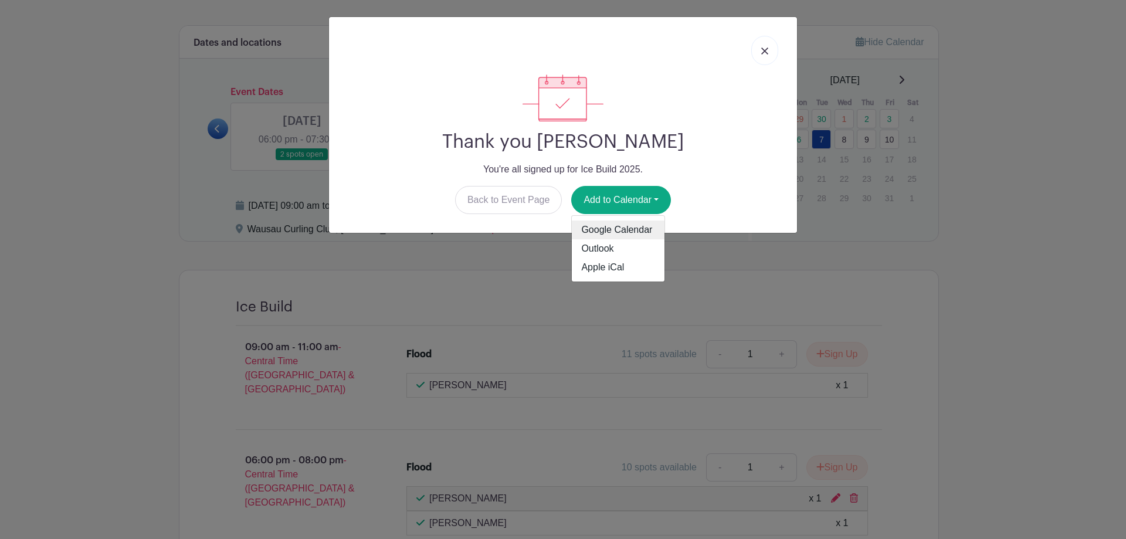
click at [645, 229] on link "Google Calendar" at bounding box center [618, 230] width 93 height 19
click at [763, 48] on img at bounding box center [764, 51] width 7 height 7
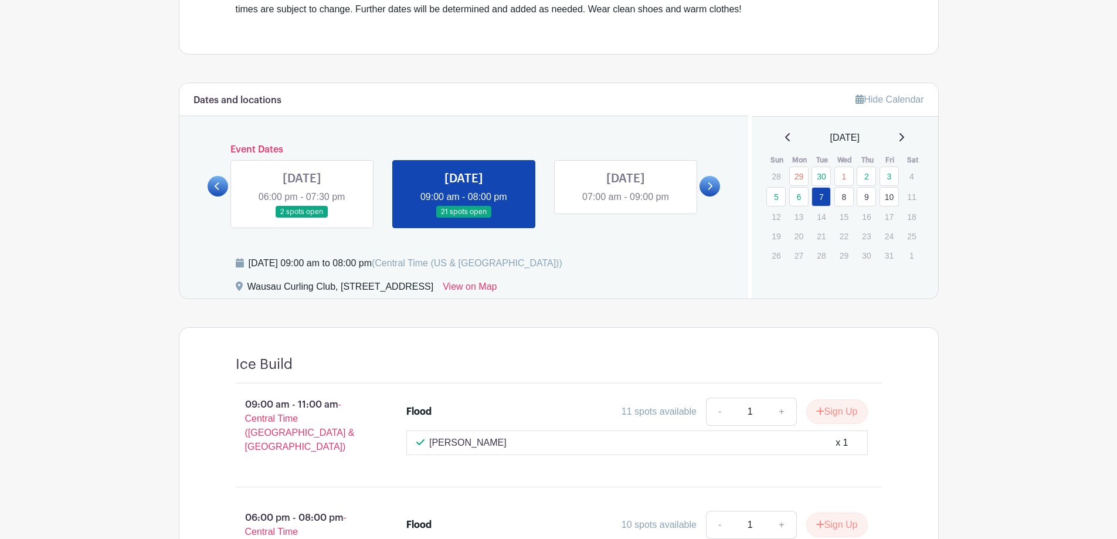
scroll to position [394, 0]
click at [626, 205] on link at bounding box center [626, 205] width 0 height 0
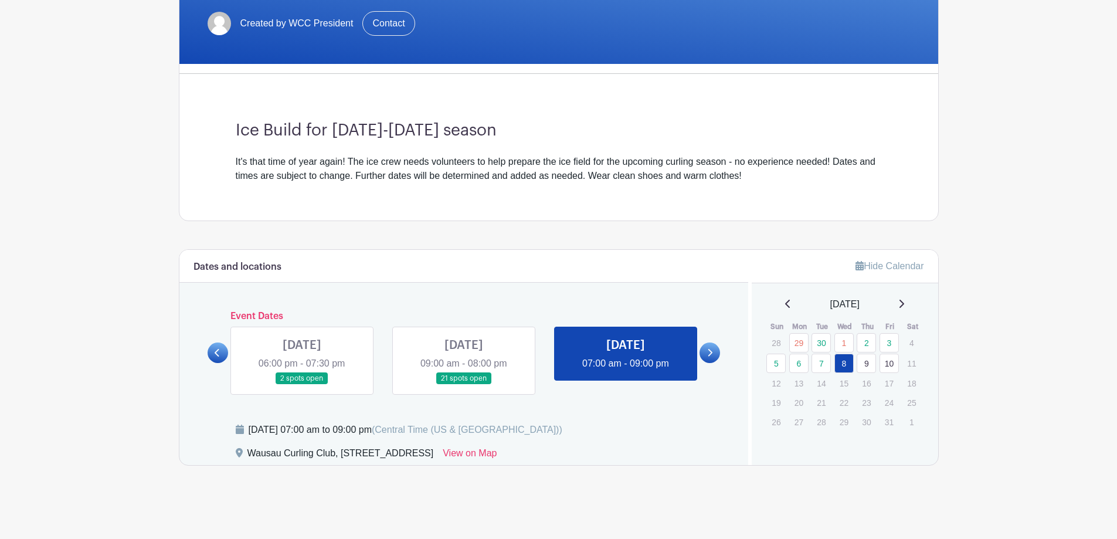
click at [626, 371] on link at bounding box center [626, 371] width 0 height 0
click at [464, 385] on link at bounding box center [464, 385] width 0 height 0
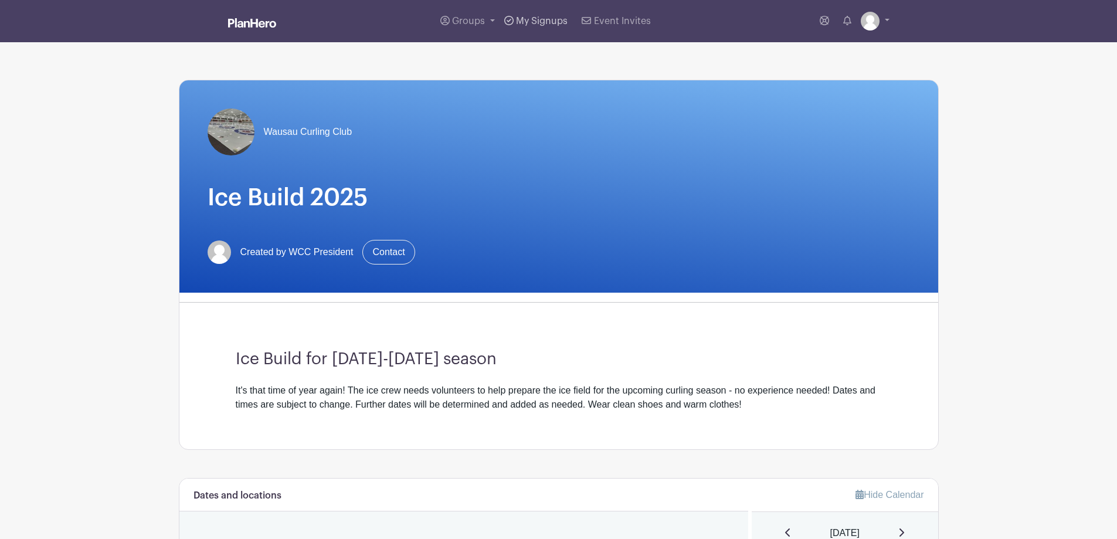
click at [559, 19] on span "My Signups" at bounding box center [542, 20] width 52 height 9
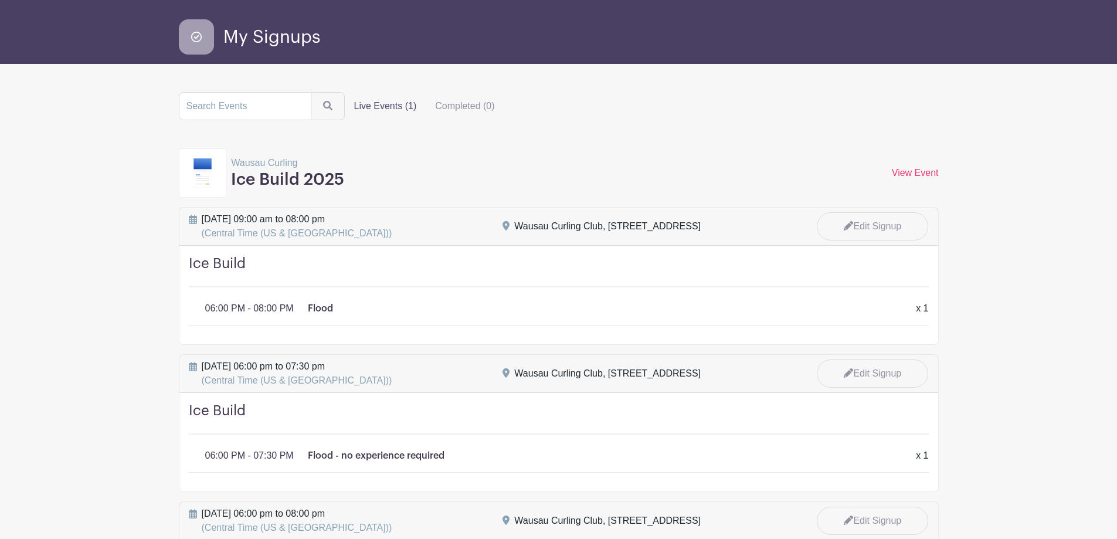
scroll to position [59, 0]
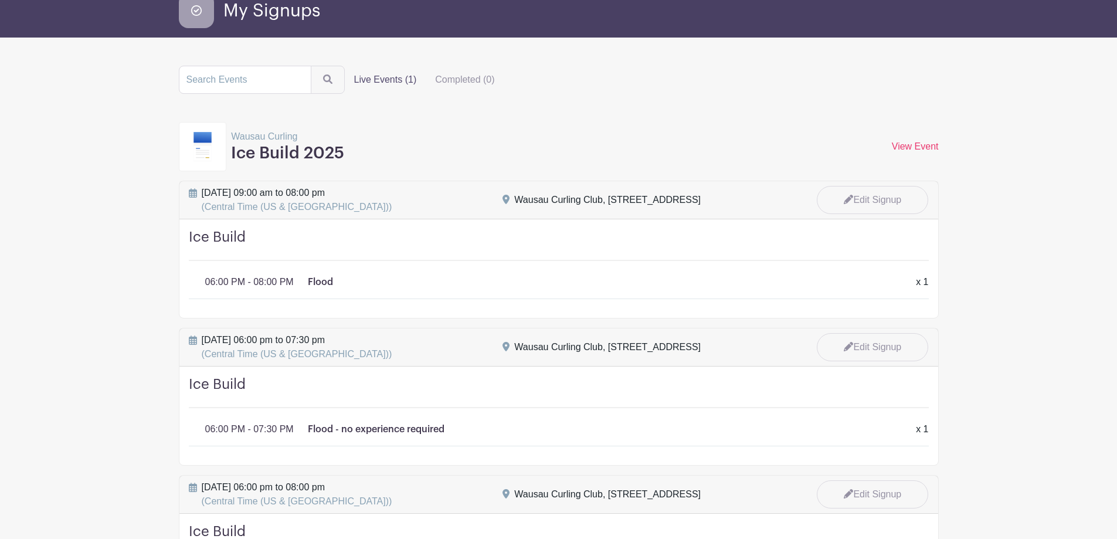
click at [325, 283] on p "Flood" at bounding box center [320, 282] width 25 height 14
click at [589, 351] on div "Wausau Curling Club, [STREET_ADDRESS]" at bounding box center [607, 347] width 187 height 14
click at [923, 147] on link "View Event" at bounding box center [915, 146] width 47 height 10
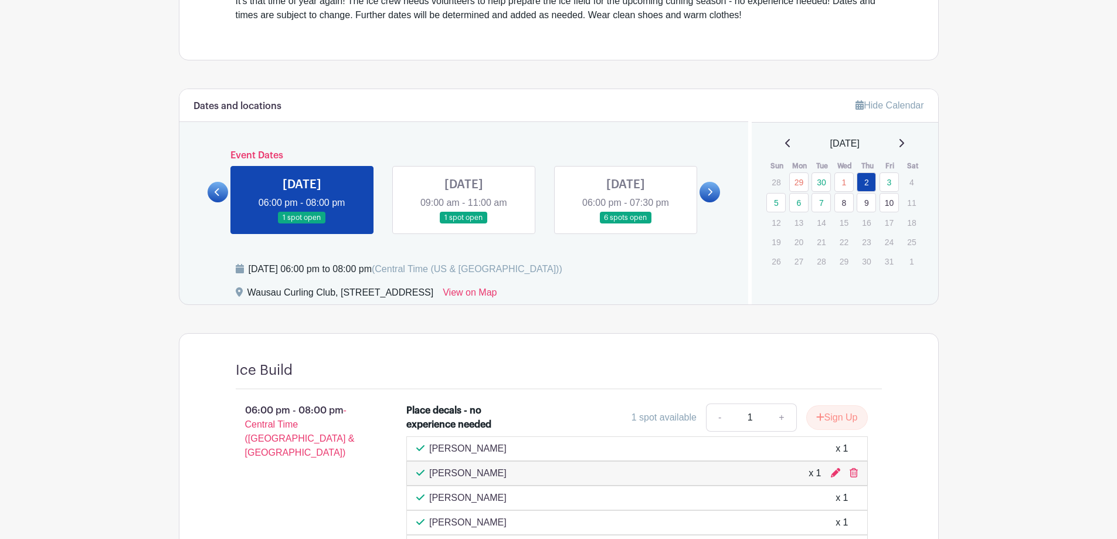
scroll to position [411, 0]
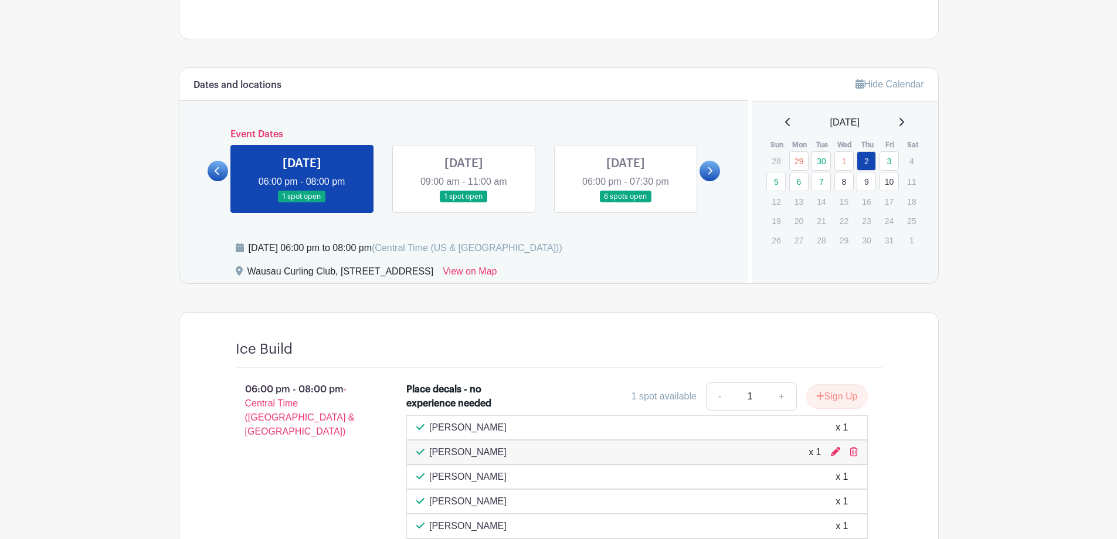
click at [464, 203] on link at bounding box center [464, 203] width 0 height 0
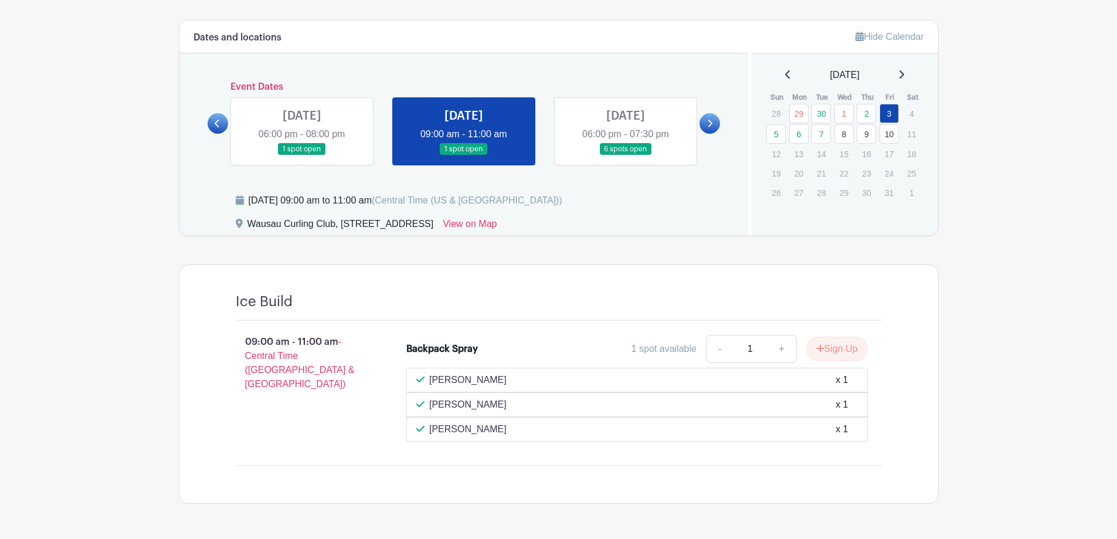
scroll to position [438, 0]
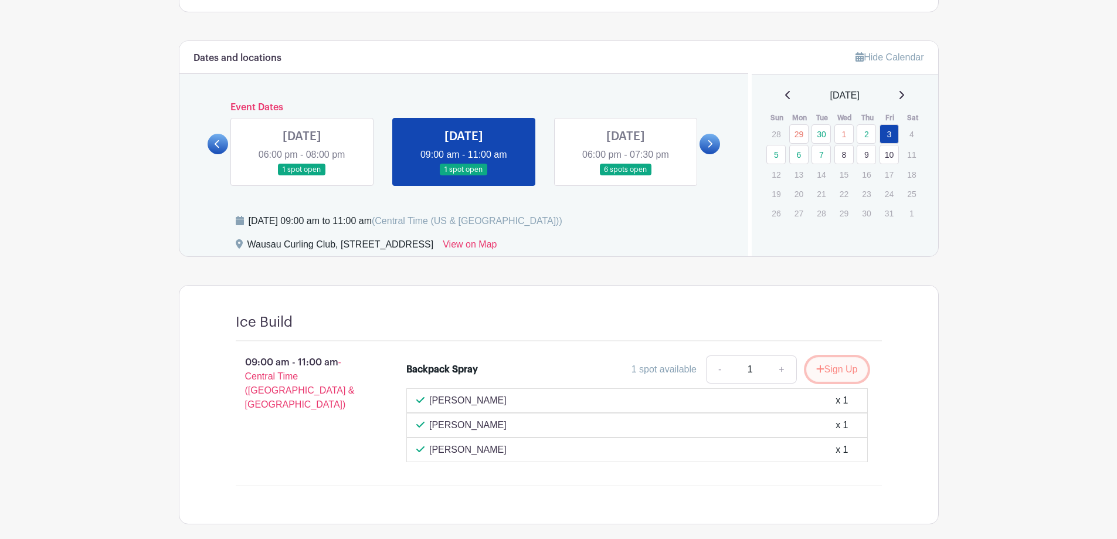
click at [840, 369] on button "Sign Up" at bounding box center [837, 369] width 62 height 25
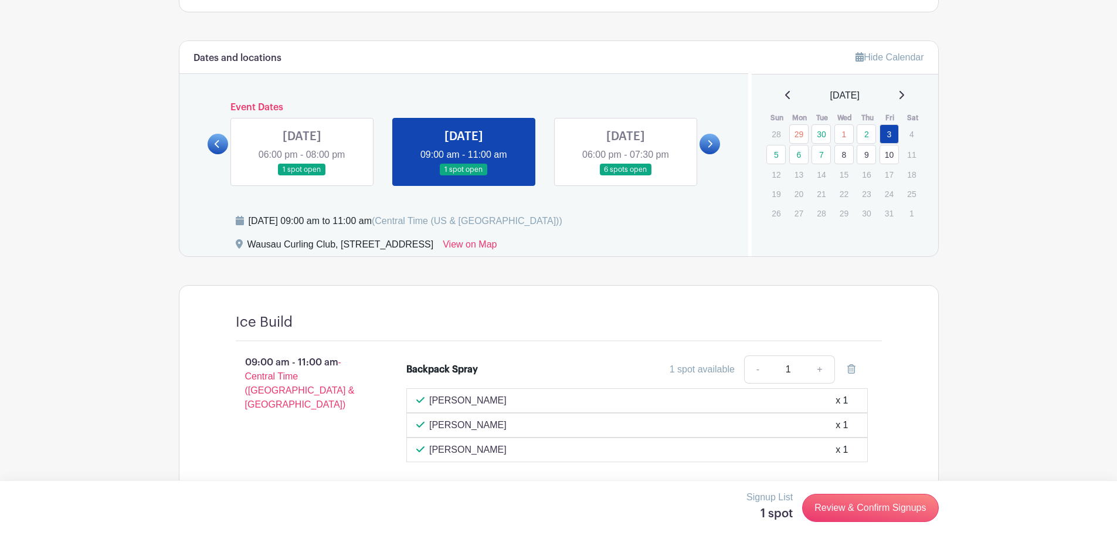
click at [626, 176] on link at bounding box center [626, 176] width 0 height 0
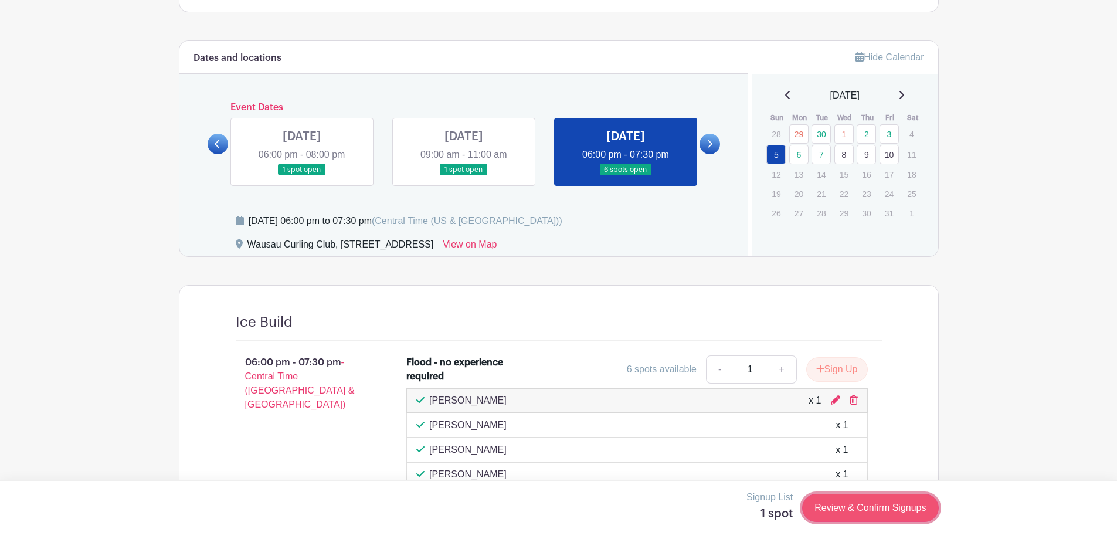
click at [876, 509] on link "Review & Confirm Signups" at bounding box center [870, 508] width 136 height 28
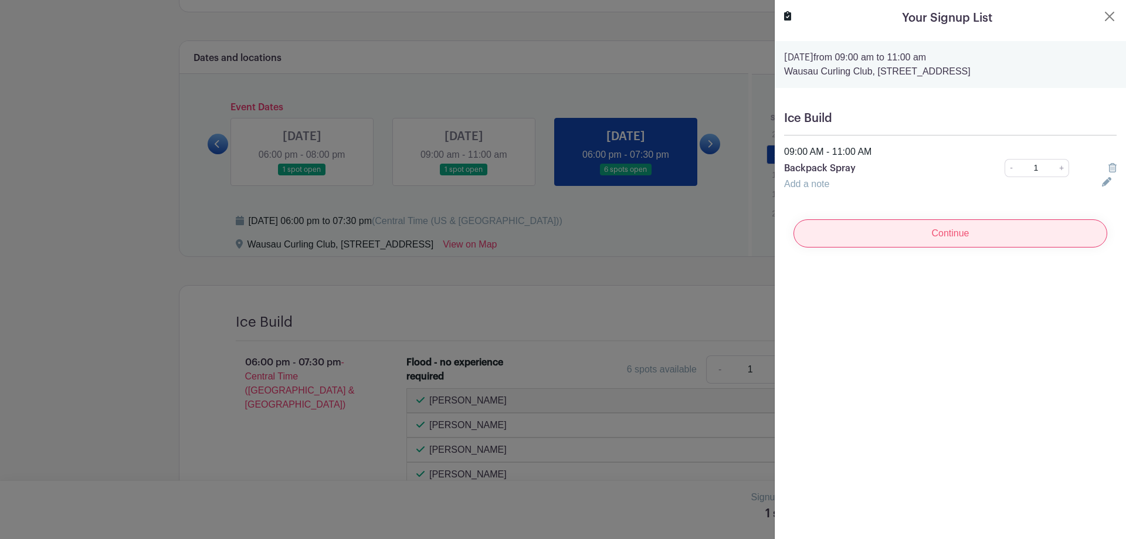
click at [887, 237] on input "Continue" at bounding box center [951, 233] width 314 height 28
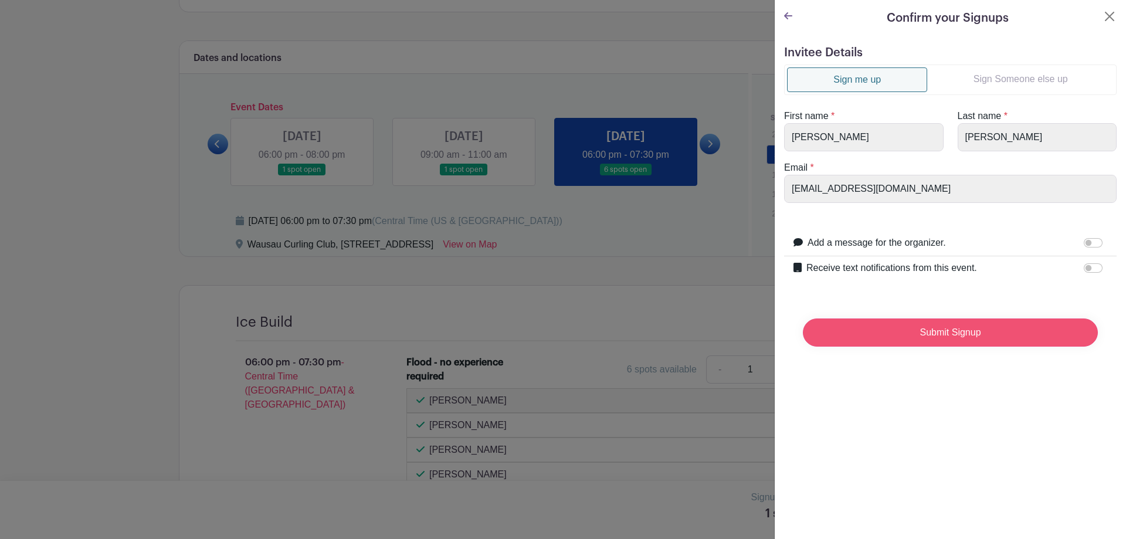
click at [920, 329] on input "Submit Signup" at bounding box center [950, 332] width 295 height 28
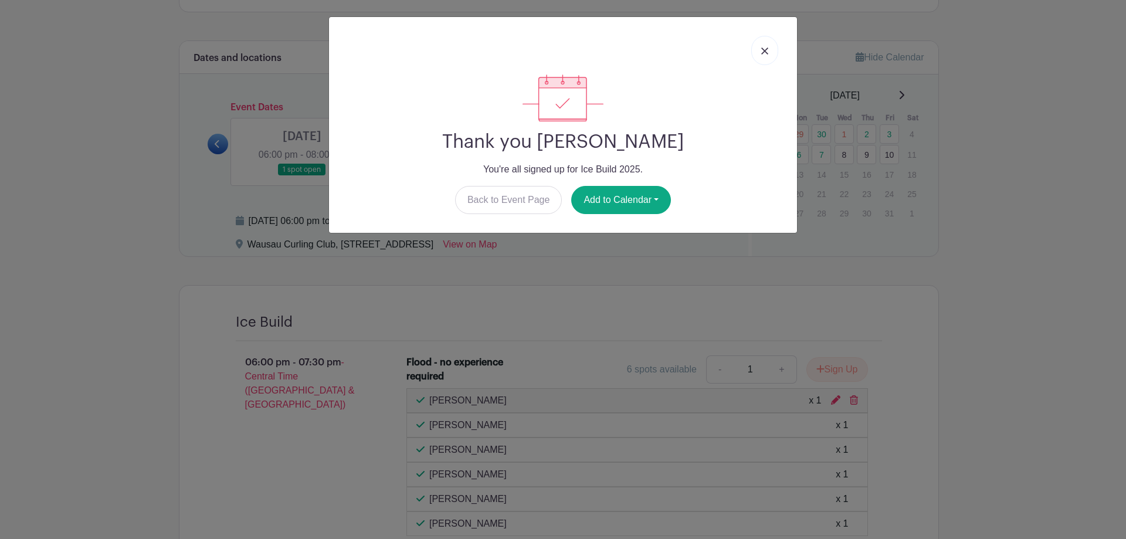
click at [767, 52] on img at bounding box center [764, 51] width 7 height 7
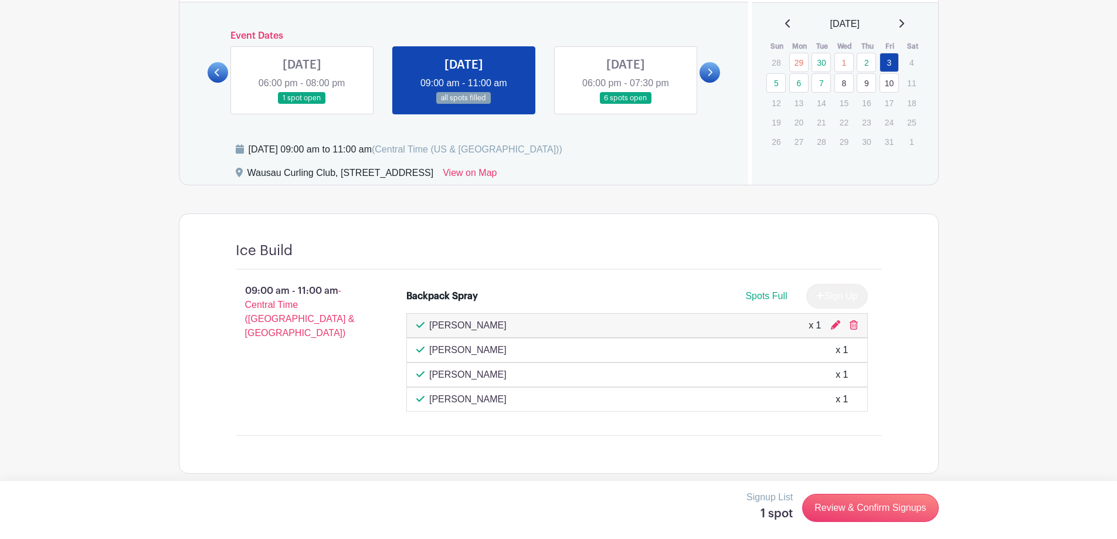
scroll to position [517, 0]
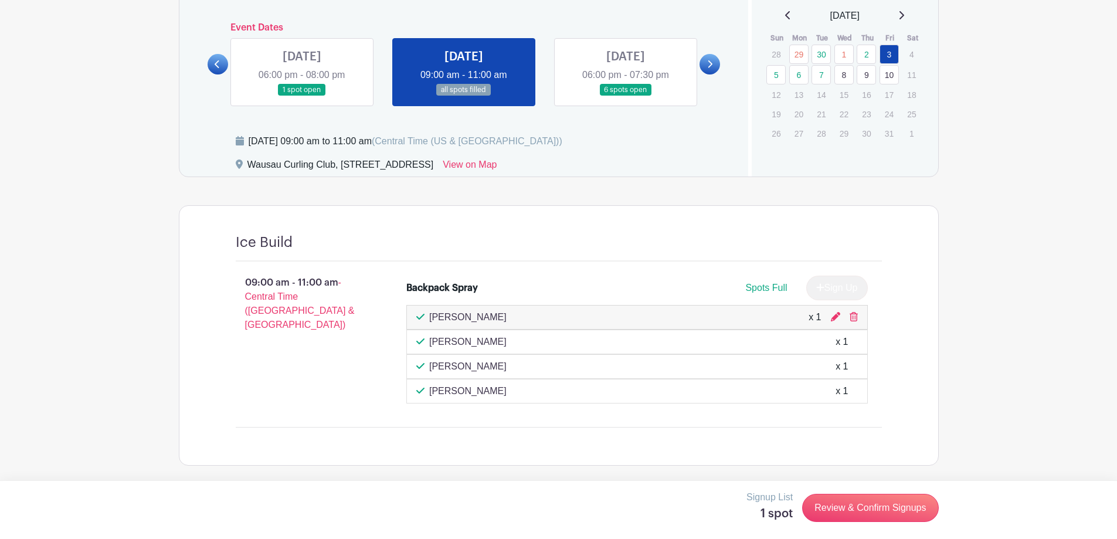
click at [626, 96] on link at bounding box center [626, 96] width 0 height 0
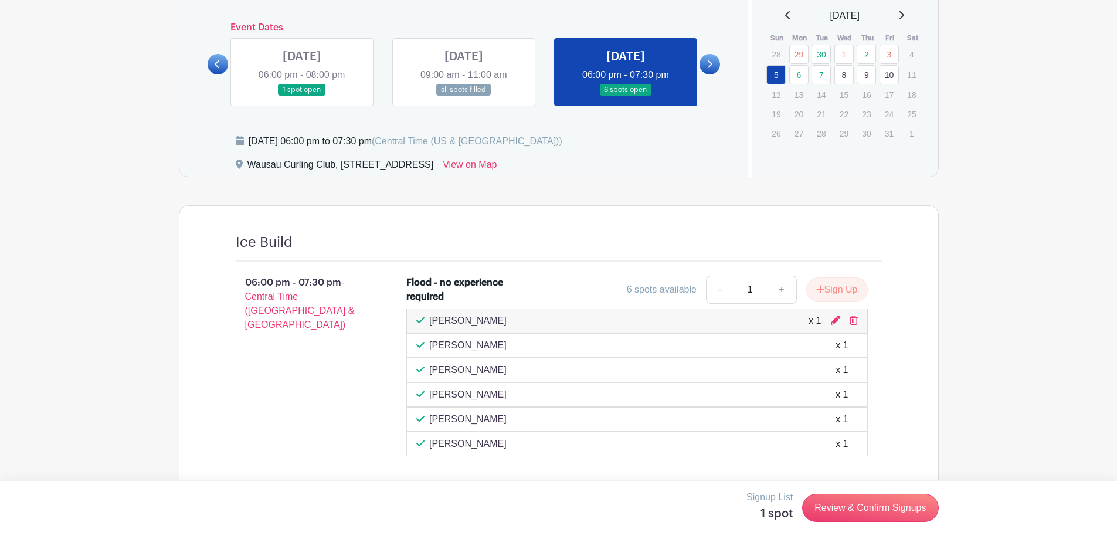
click at [708, 66] on icon at bounding box center [709, 64] width 5 height 9
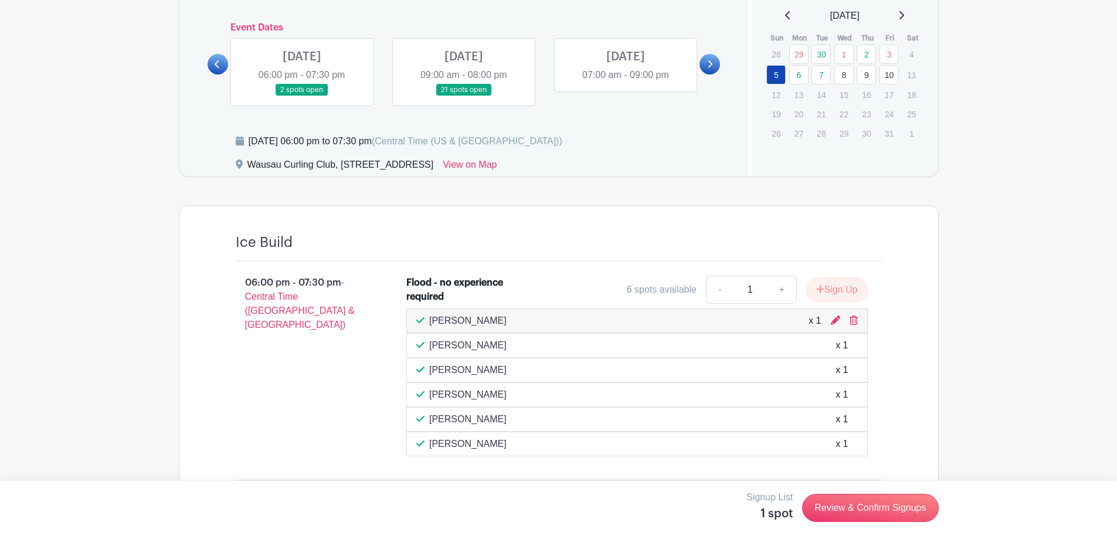
click at [302, 96] on link at bounding box center [302, 96] width 0 height 0
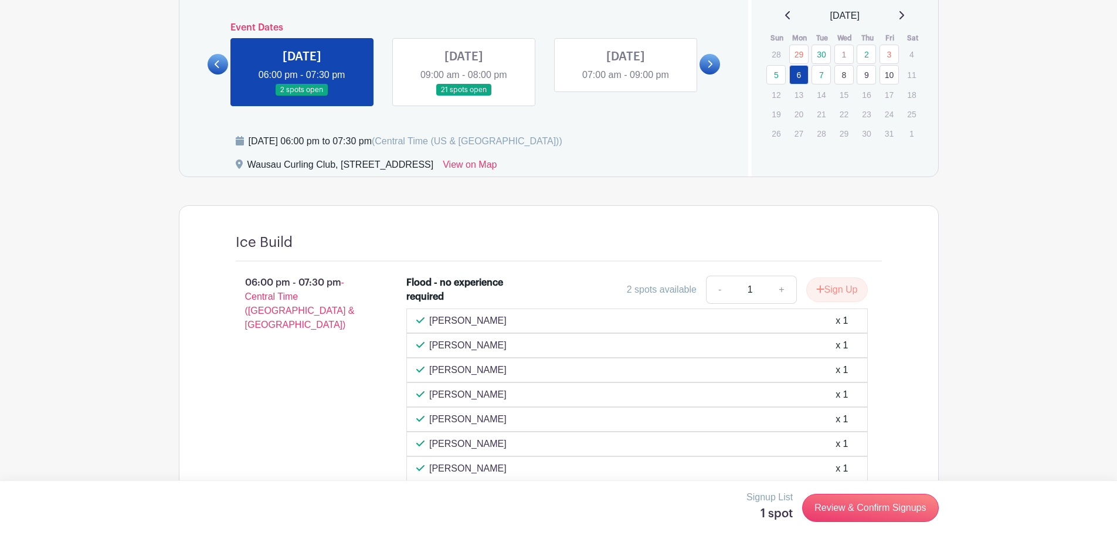
click at [221, 63] on link at bounding box center [218, 64] width 21 height 21
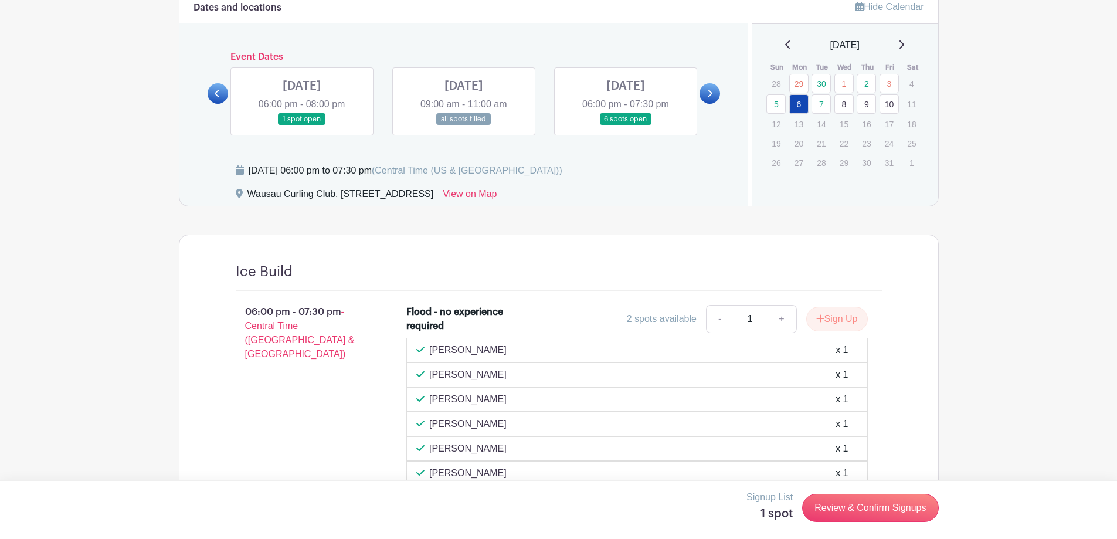
scroll to position [434, 0]
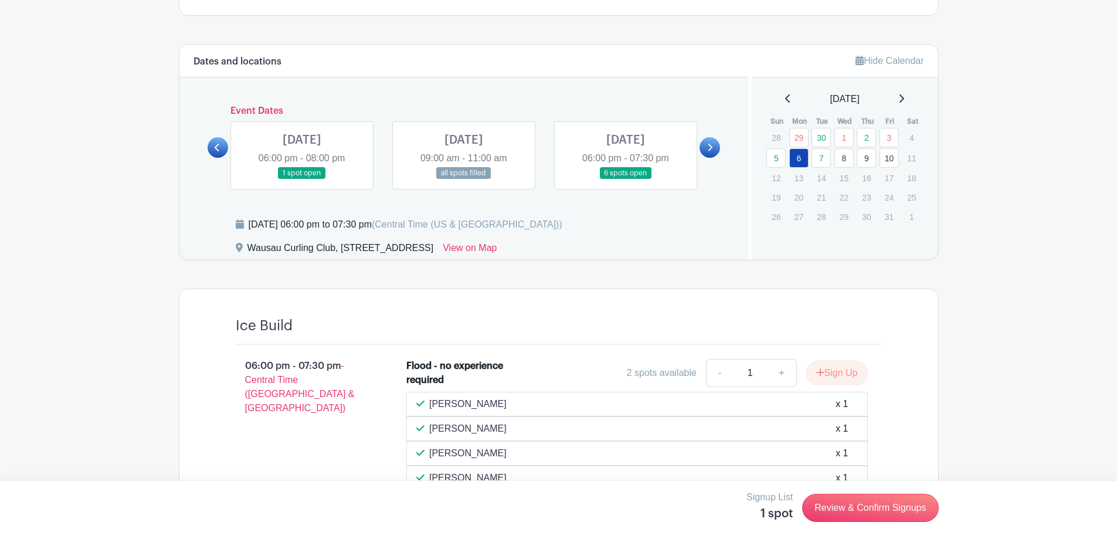
click at [464, 179] on link at bounding box center [464, 179] width 0 height 0
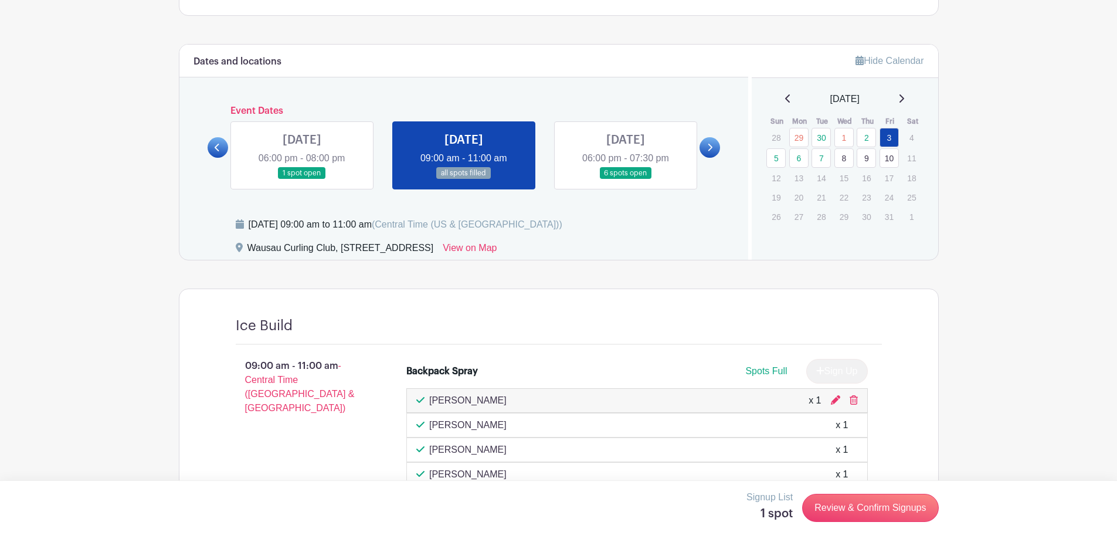
click at [626, 179] on link at bounding box center [626, 179] width 0 height 0
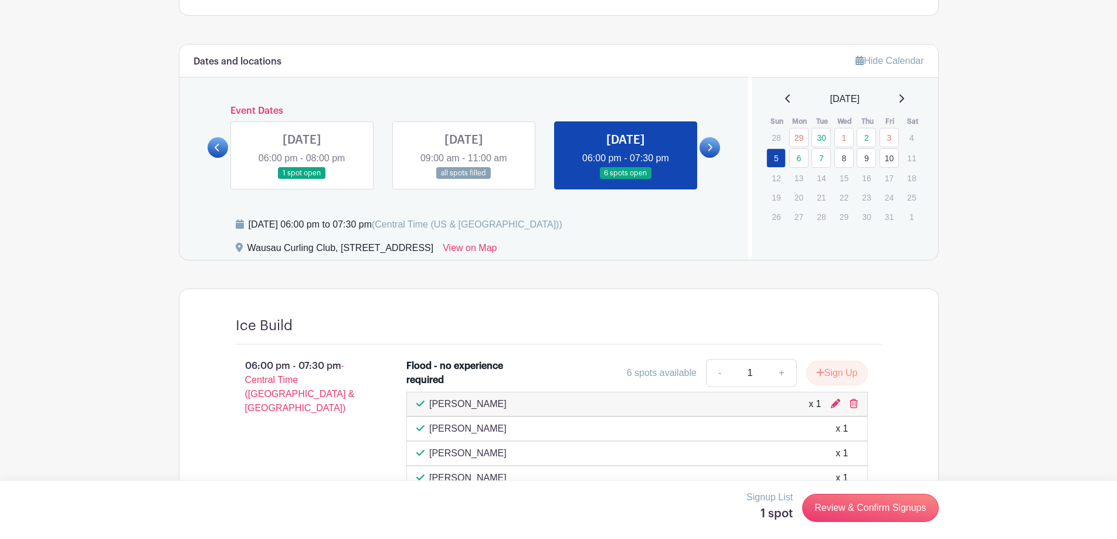
click at [713, 145] on icon at bounding box center [709, 147] width 5 height 9
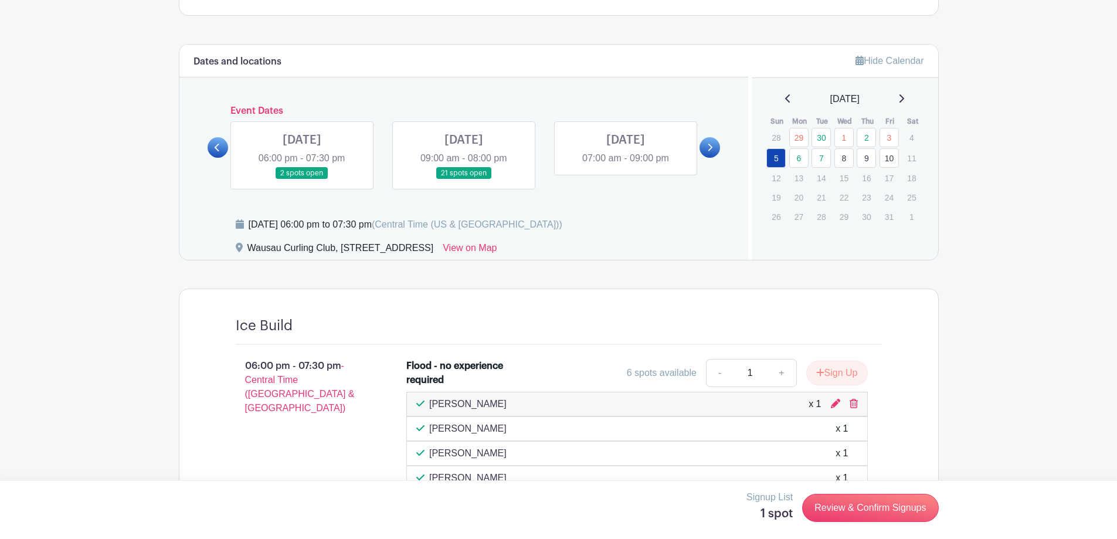
click at [302, 179] on link at bounding box center [302, 179] width 0 height 0
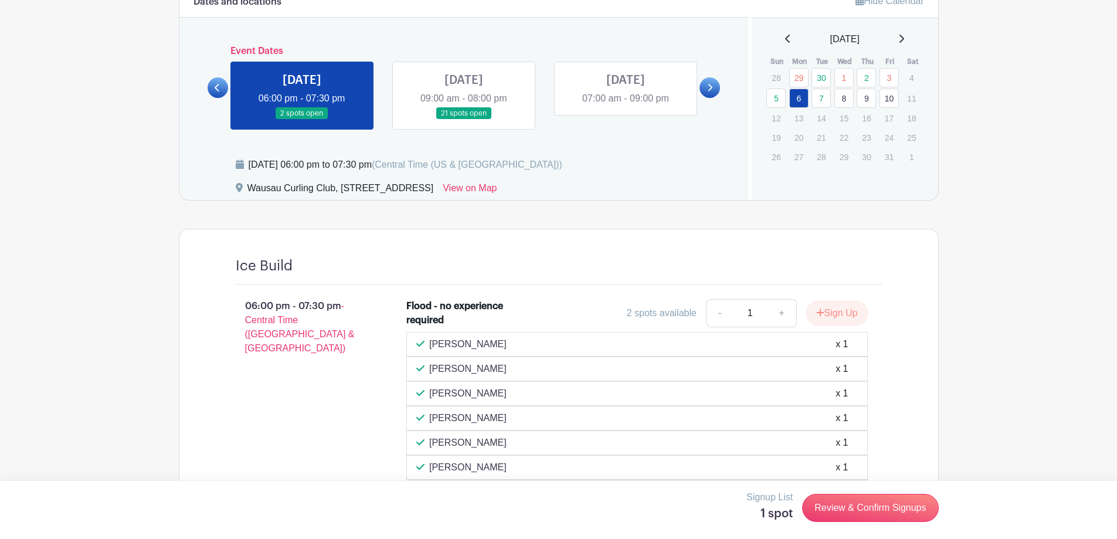
scroll to position [493, 0]
click at [464, 121] on link at bounding box center [464, 121] width 0 height 0
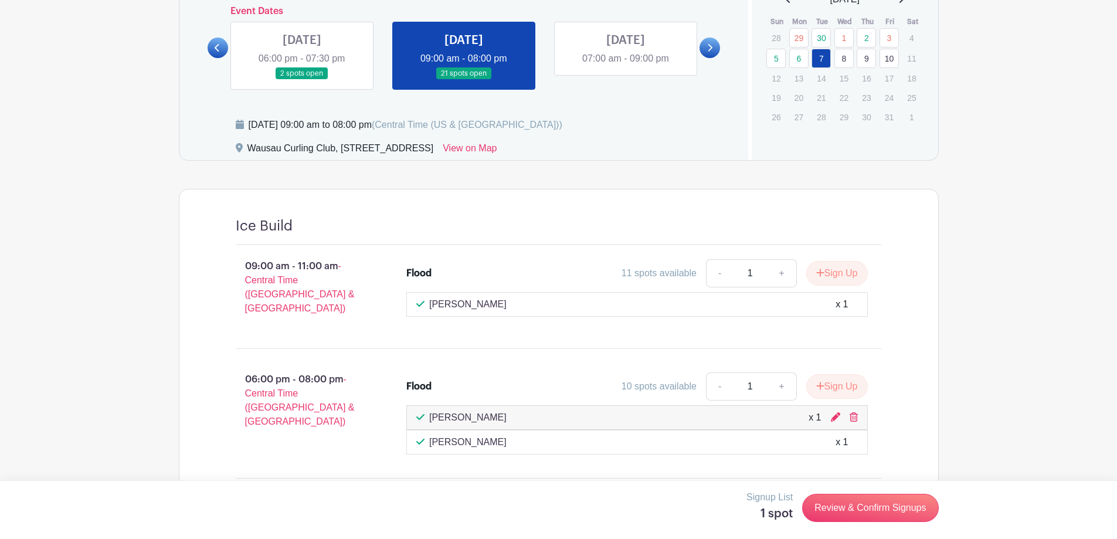
scroll to position [551, 0]
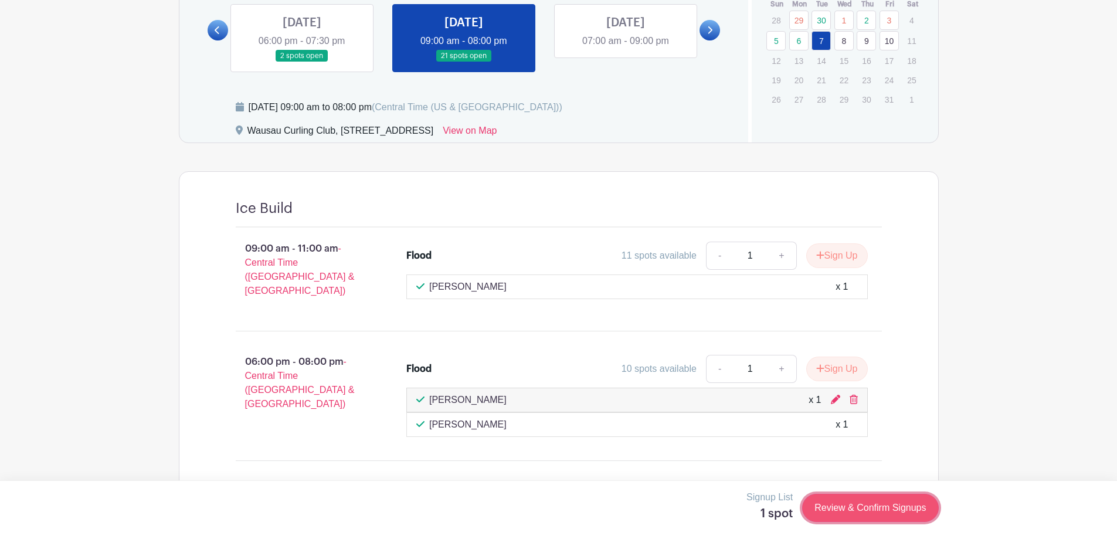
click at [840, 513] on link "Review & Confirm Signups" at bounding box center [870, 508] width 136 height 28
click at [852, 395] on icon at bounding box center [854, 399] width 8 height 9
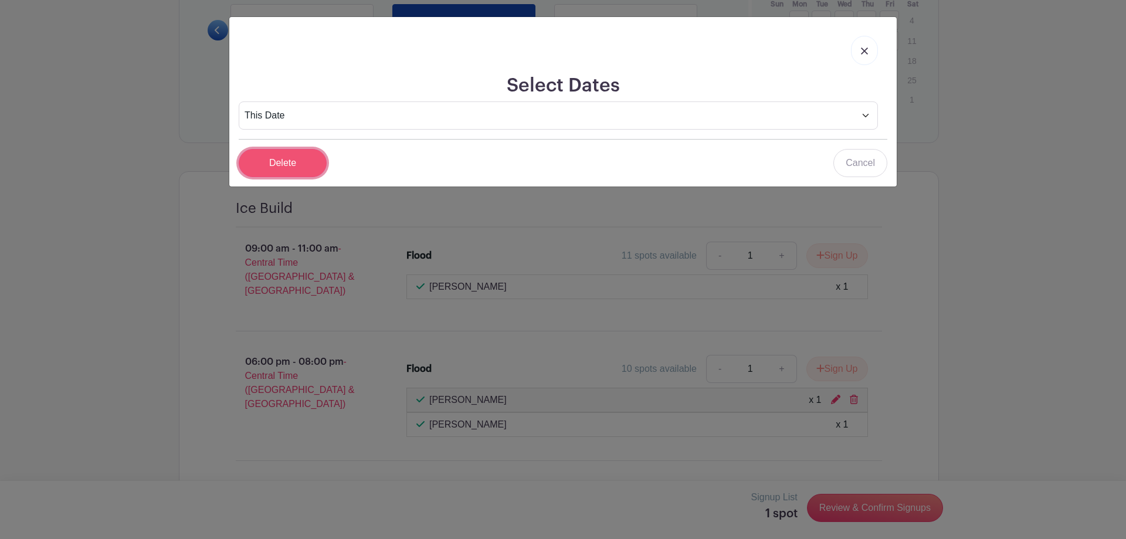
click at [296, 158] on input "Delete" at bounding box center [283, 163] width 88 height 28
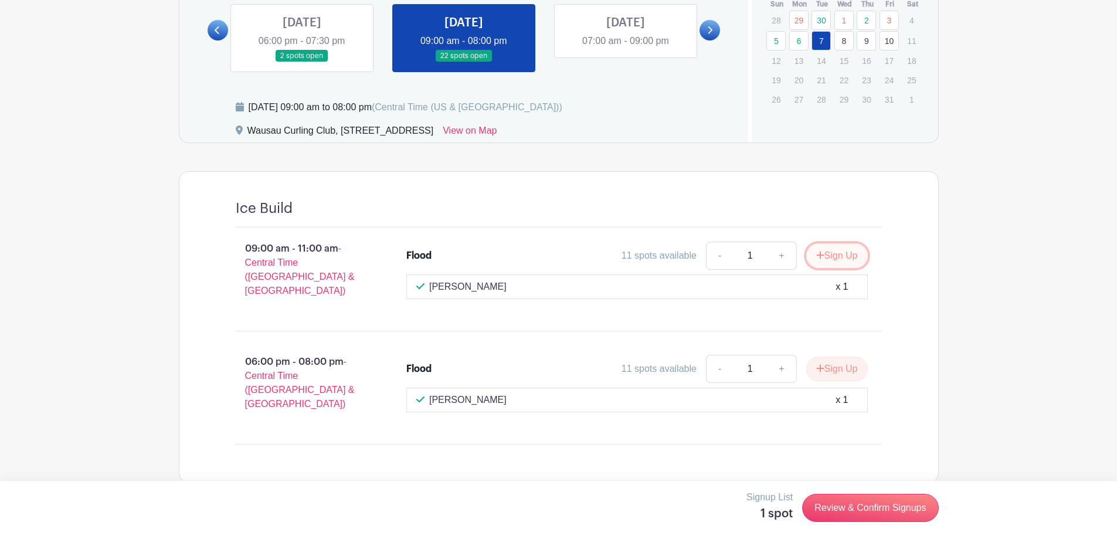
click at [832, 261] on button "Sign Up" at bounding box center [837, 255] width 62 height 25
click at [902, 505] on link "Review & Confirm Signups" at bounding box center [870, 508] width 136 height 28
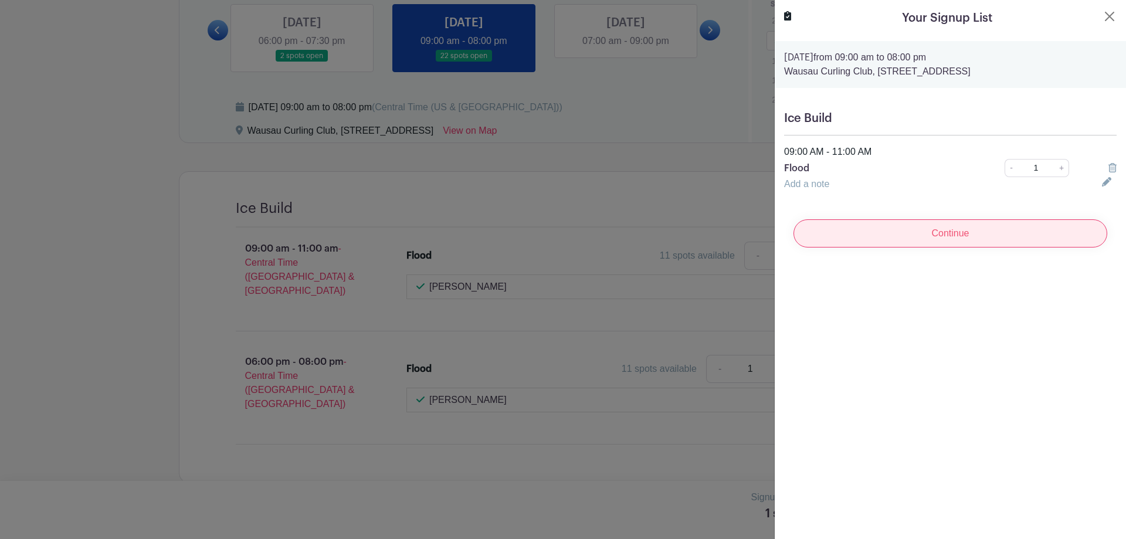
click at [896, 238] on input "Continue" at bounding box center [951, 233] width 314 height 28
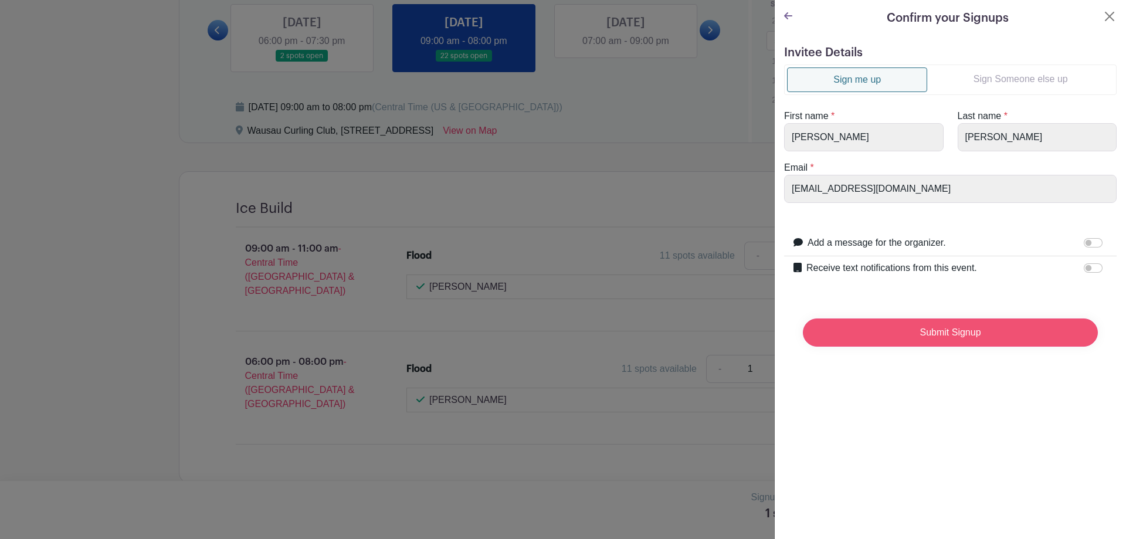
click at [947, 331] on input "Submit Signup" at bounding box center [950, 332] width 295 height 28
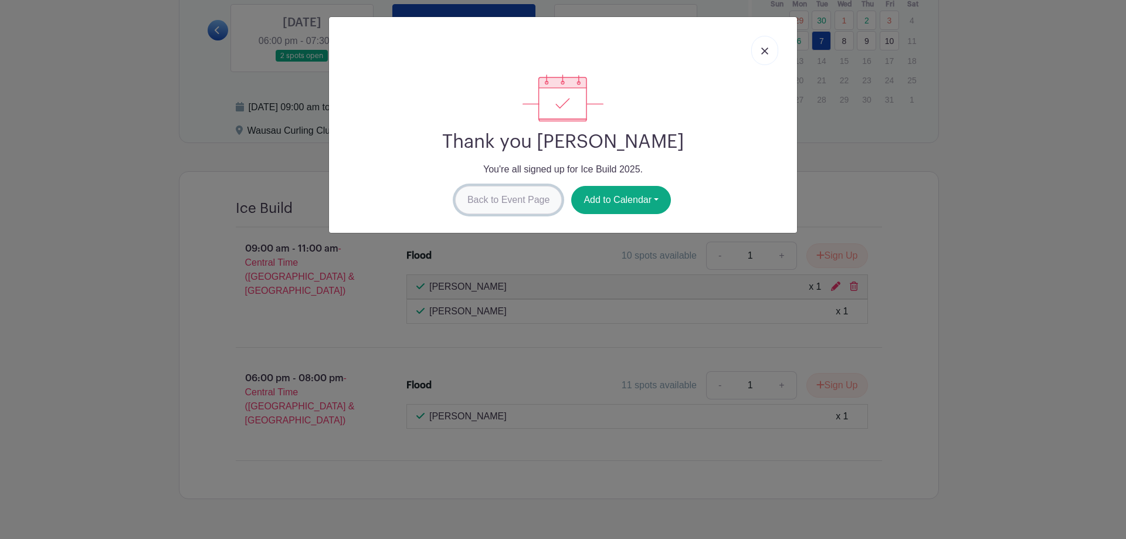
click at [504, 203] on link "Back to Event Page" at bounding box center [508, 200] width 107 height 28
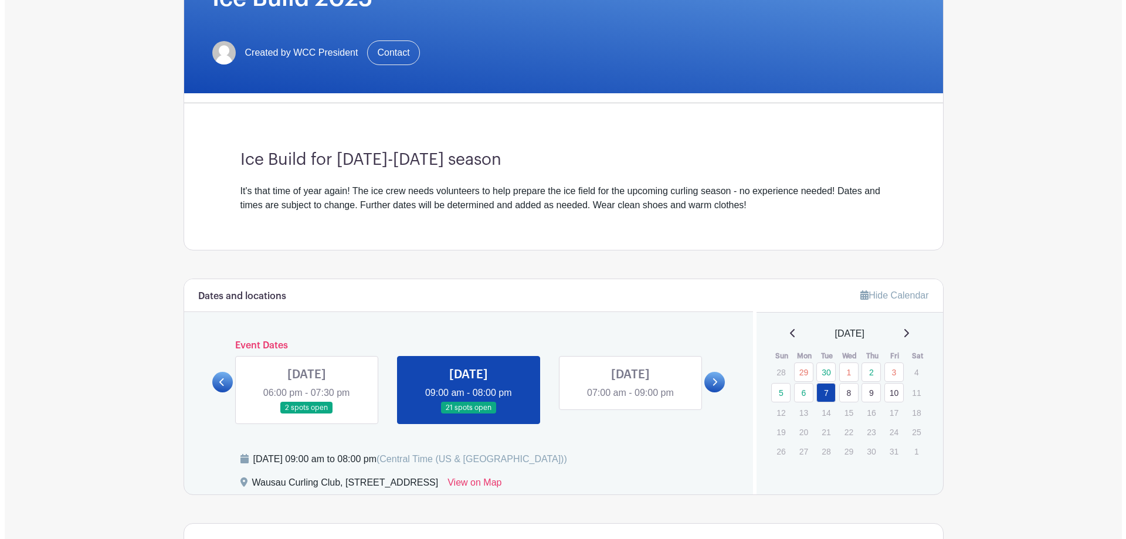
scroll to position [0, 0]
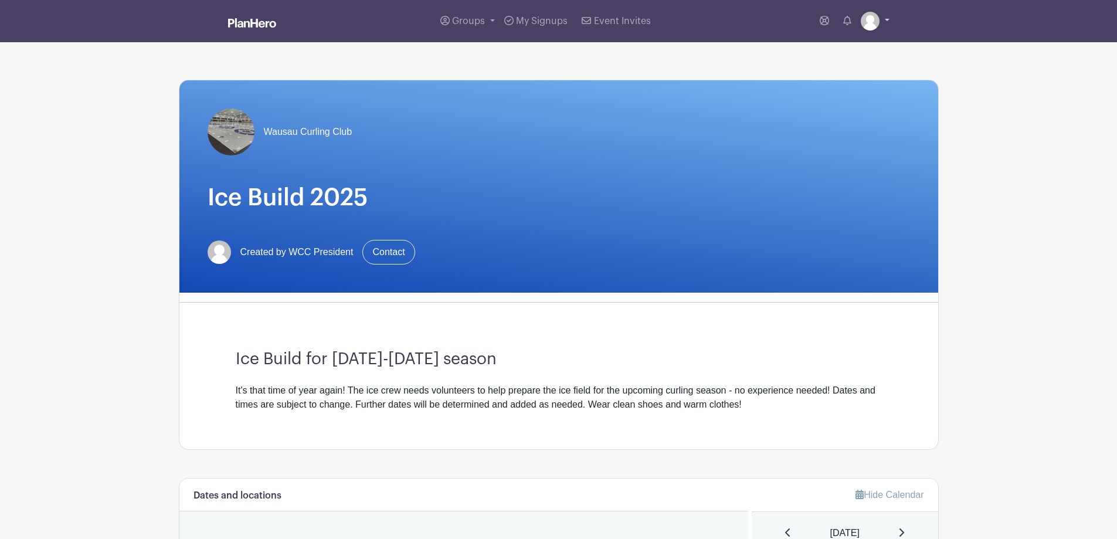
click at [868, 21] on img at bounding box center [870, 21] width 19 height 19
click at [819, 76] on link "Logout" at bounding box center [842, 77] width 93 height 19
